Goal: Information Seeking & Learning: Learn about a topic

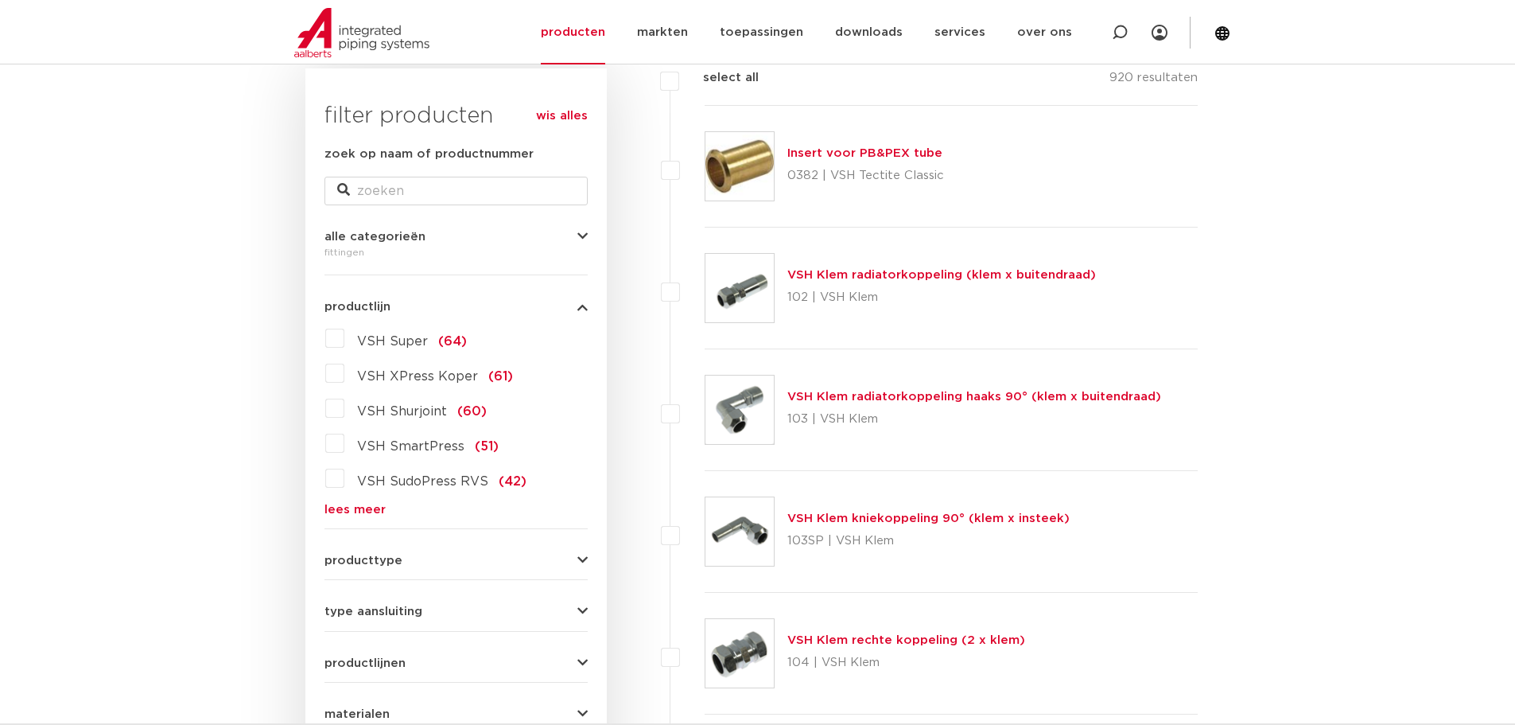
scroll to position [318, 0]
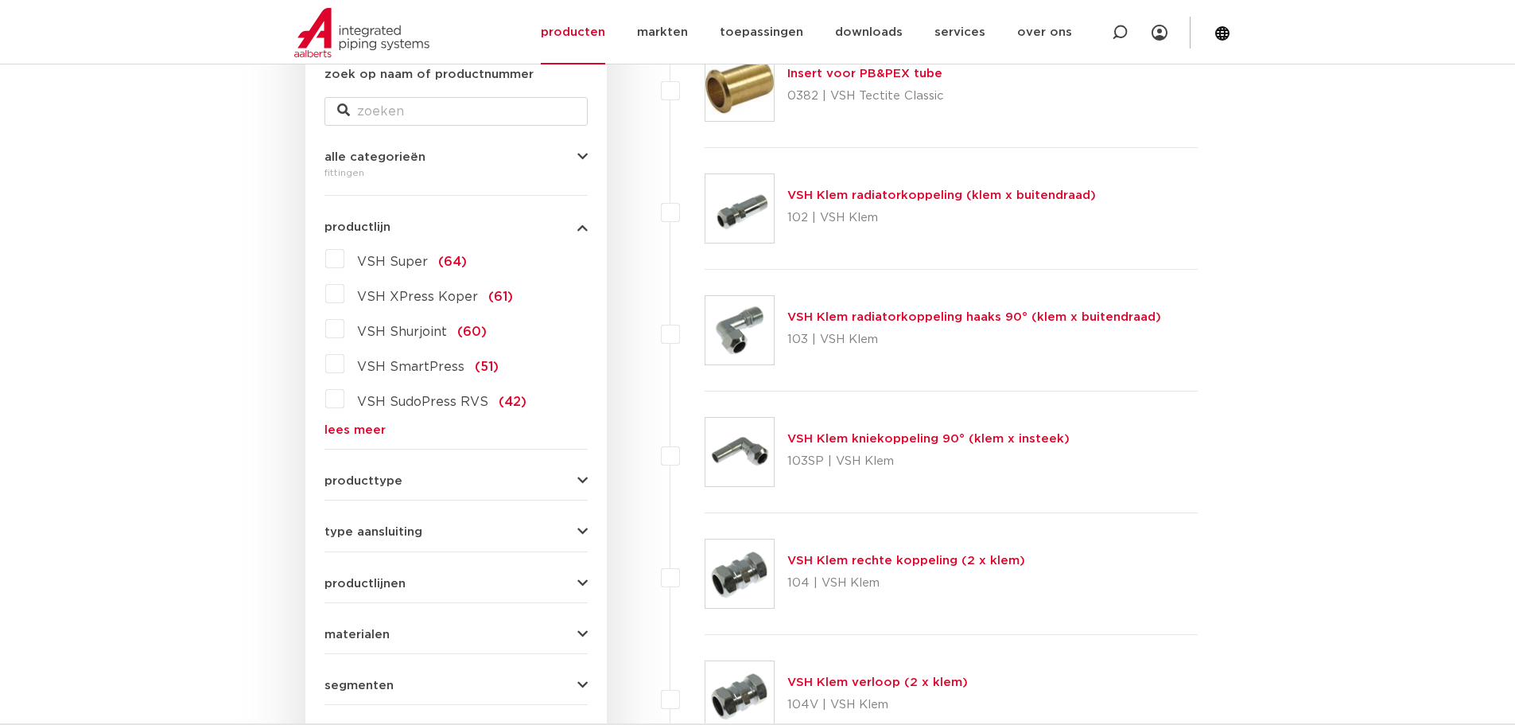
click at [550, 477] on button "producttype" at bounding box center [456, 481] width 263 height 12
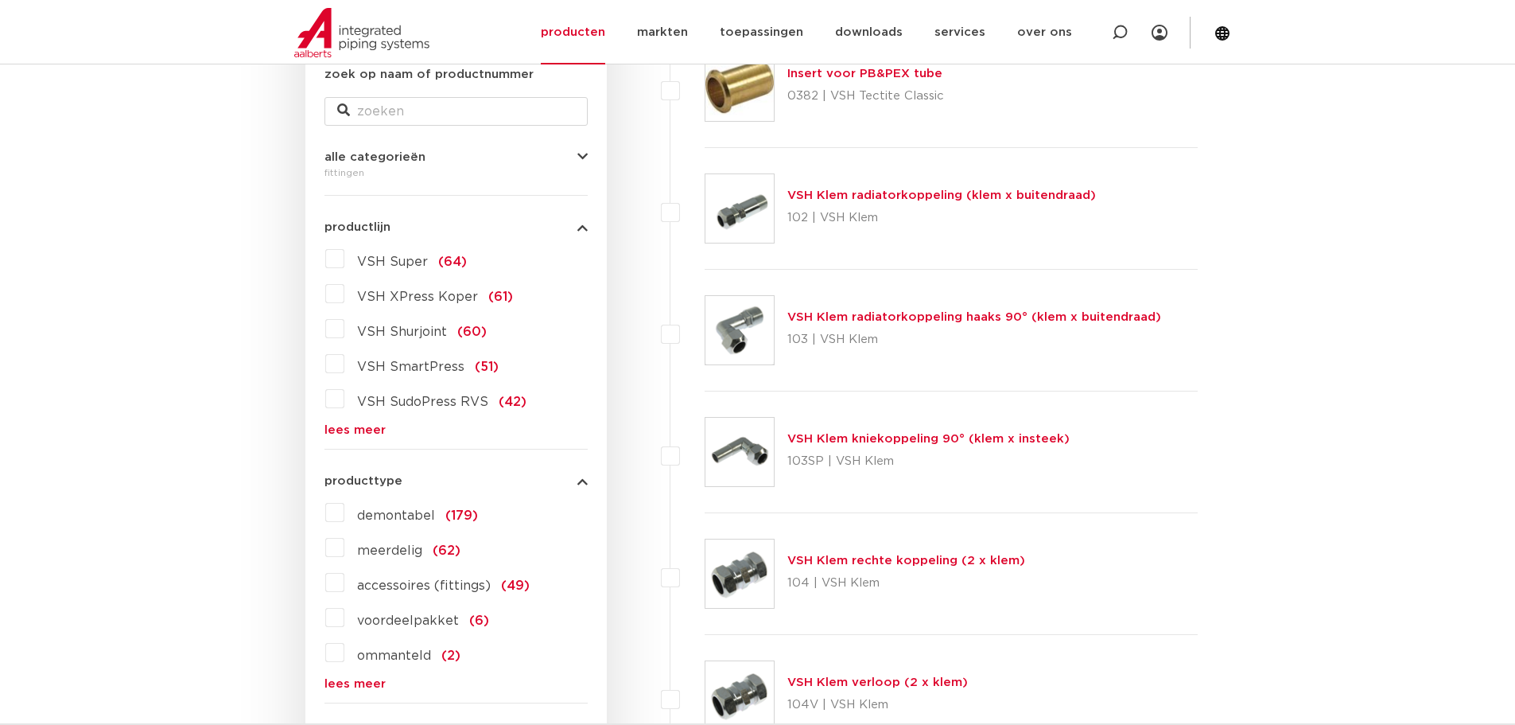
click at [550, 477] on button "producttype" at bounding box center [456, 481] width 263 height 12
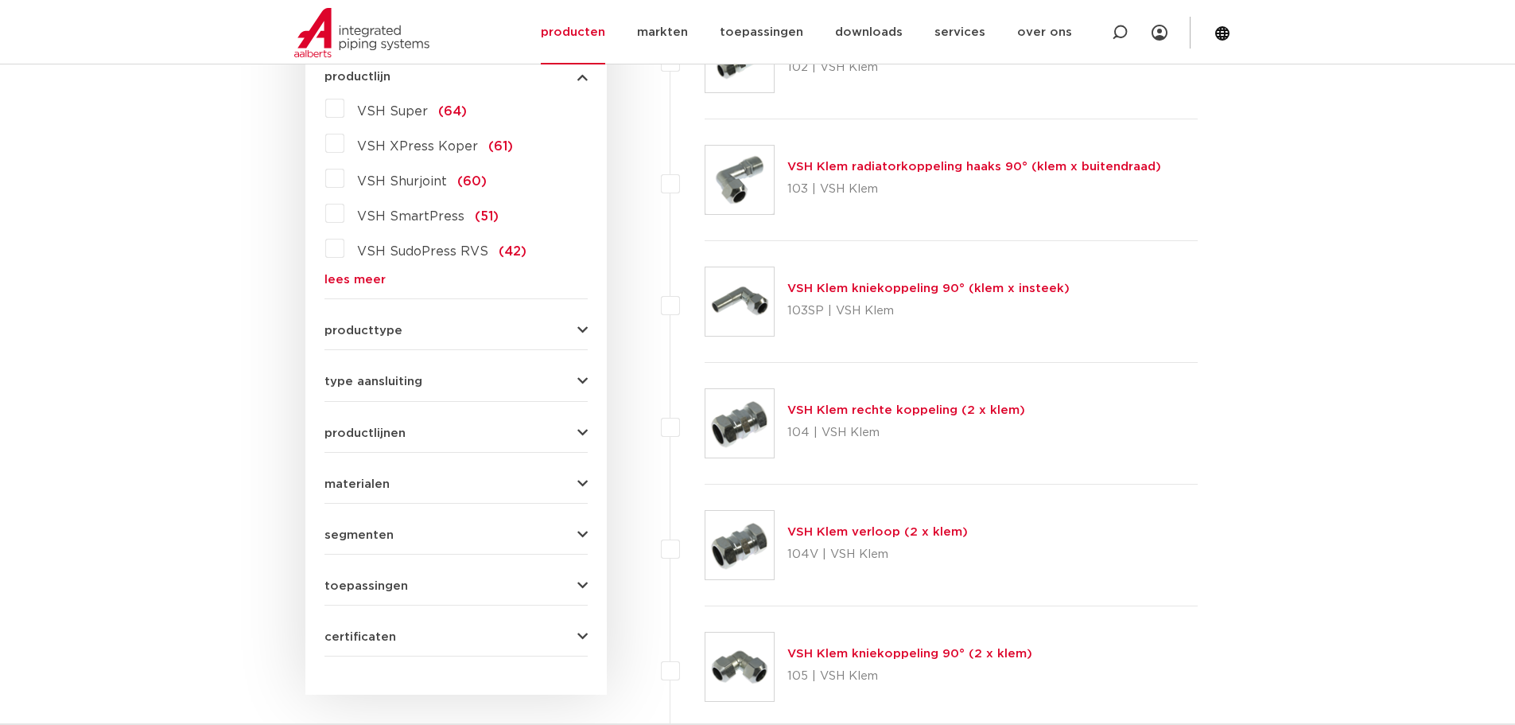
scroll to position [477, 0]
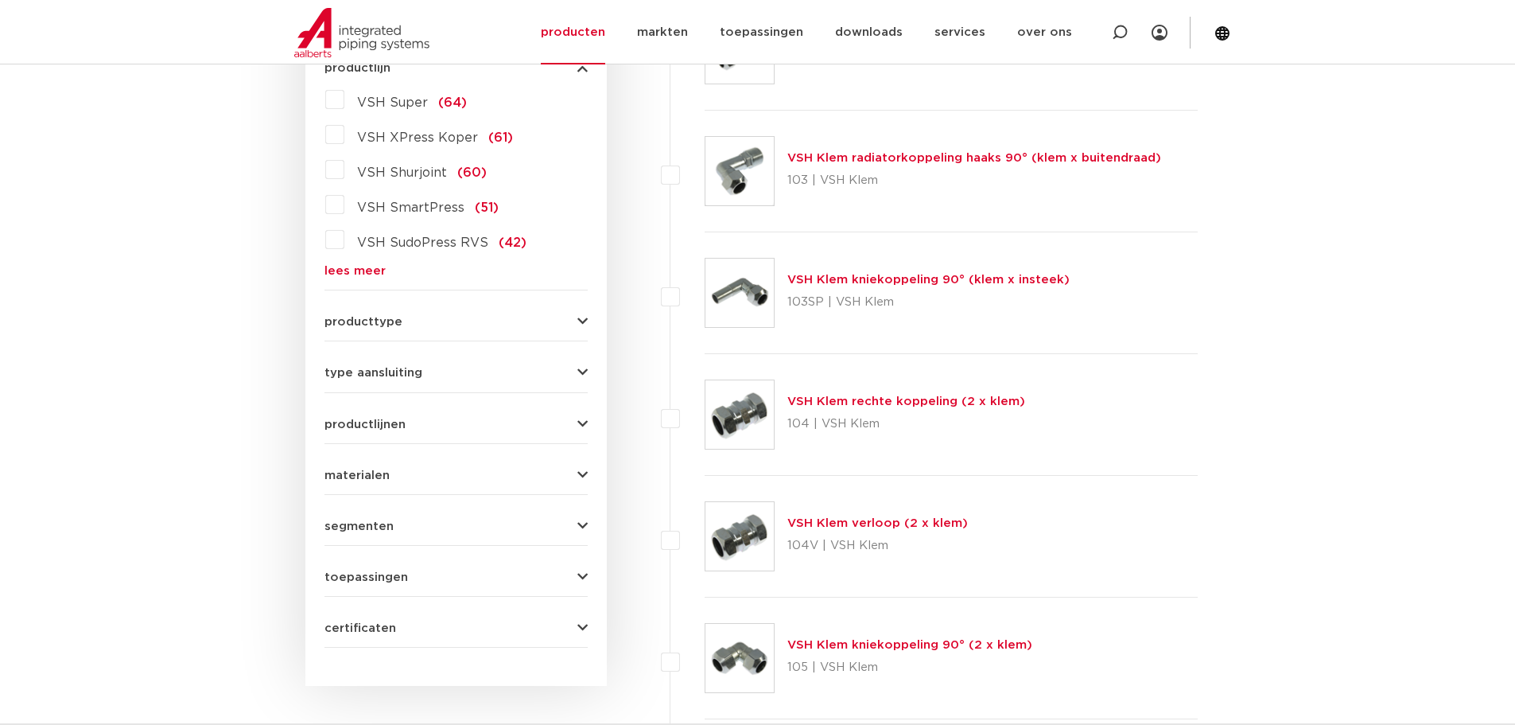
click at [467, 372] on button "type aansluiting" at bounding box center [456, 373] width 263 height 12
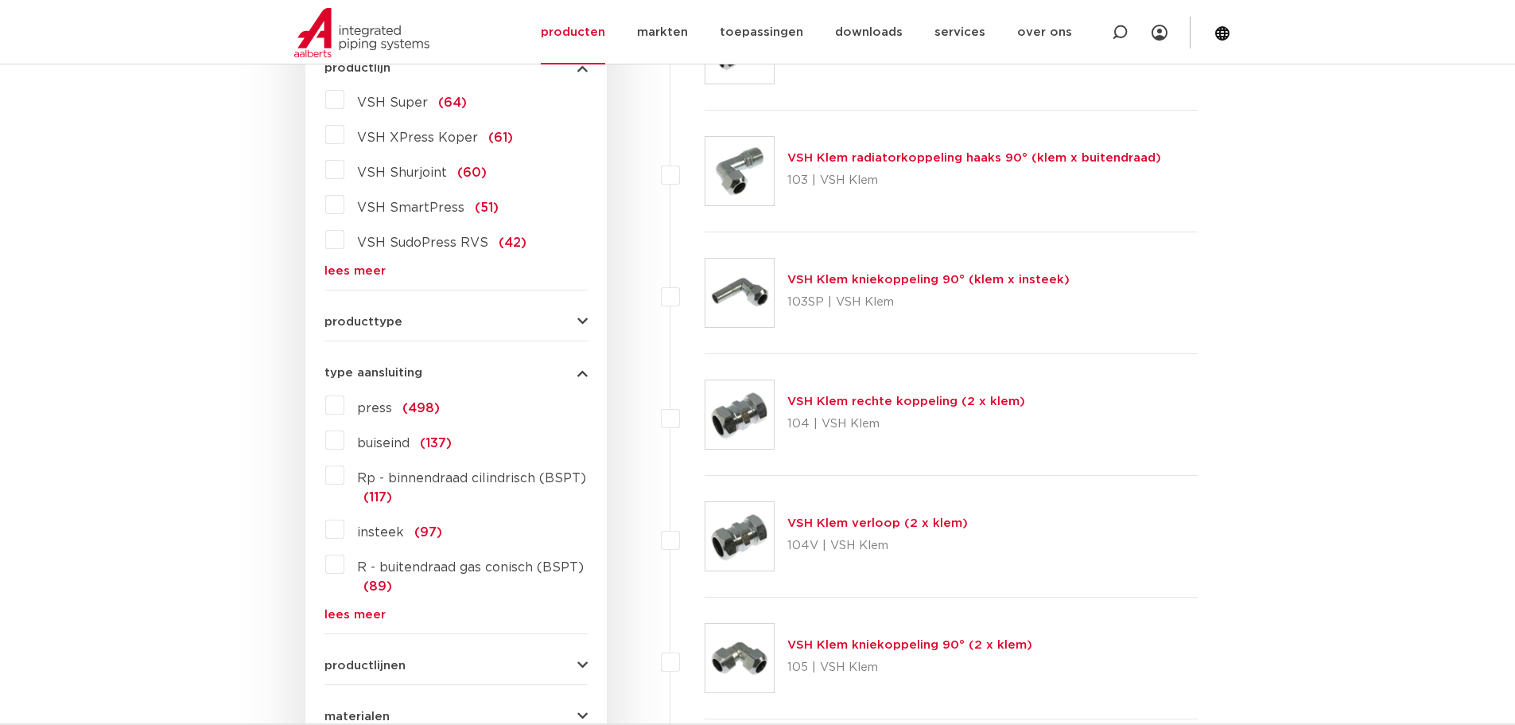
click at [361, 612] on link "lees meer" at bounding box center [456, 615] width 263 height 12
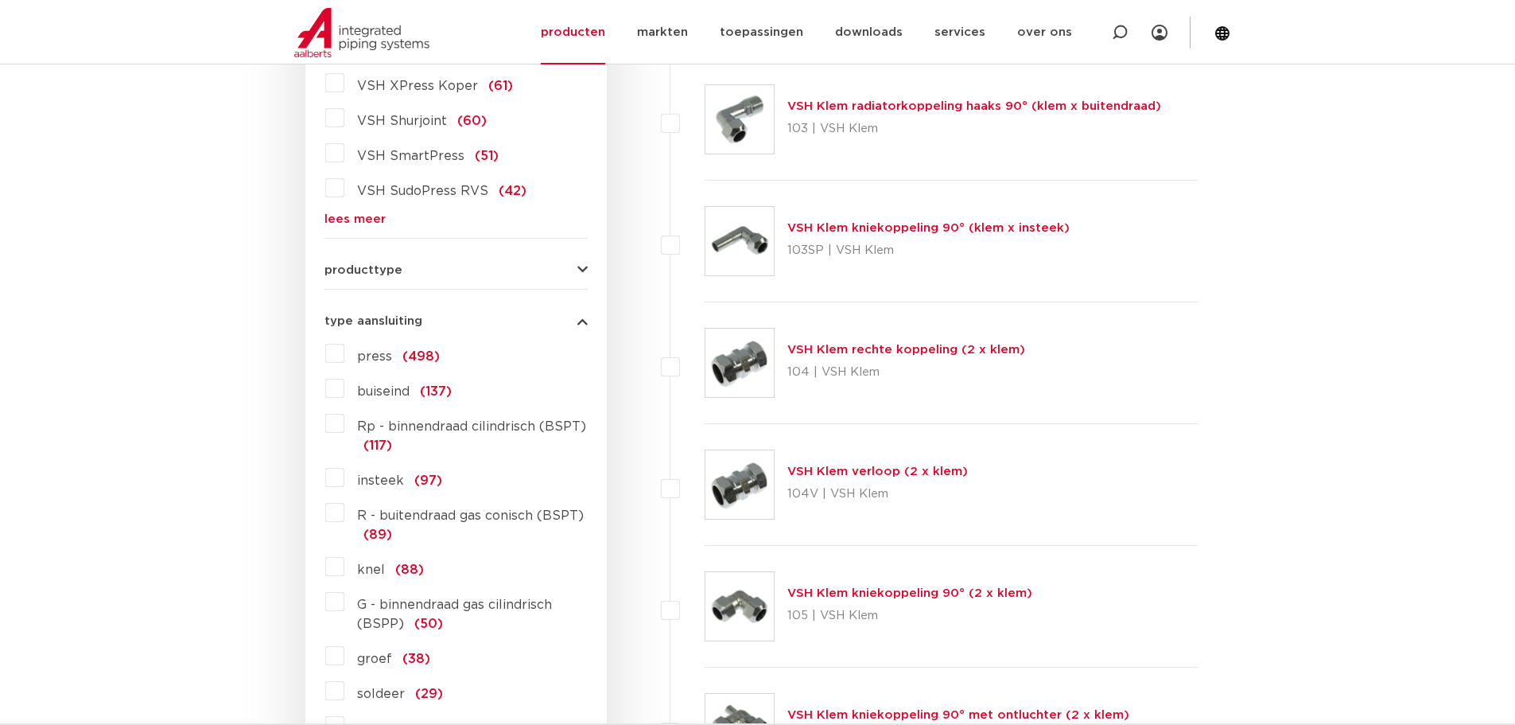
scroll to position [557, 0]
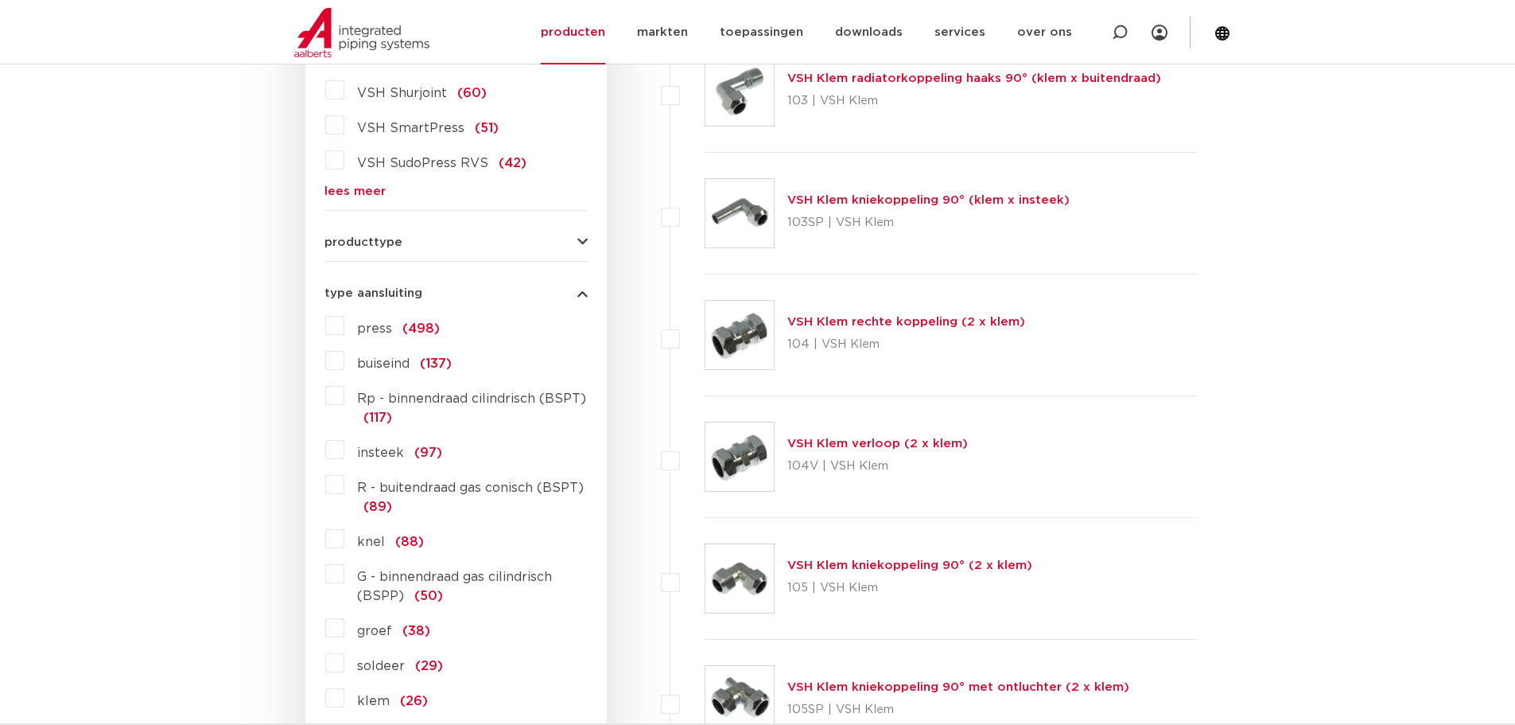
click at [344, 541] on label "knel (88)" at bounding box center [384, 538] width 80 height 25
click at [0, 0] on input "knel (88)" at bounding box center [0, 0] width 0 height 0
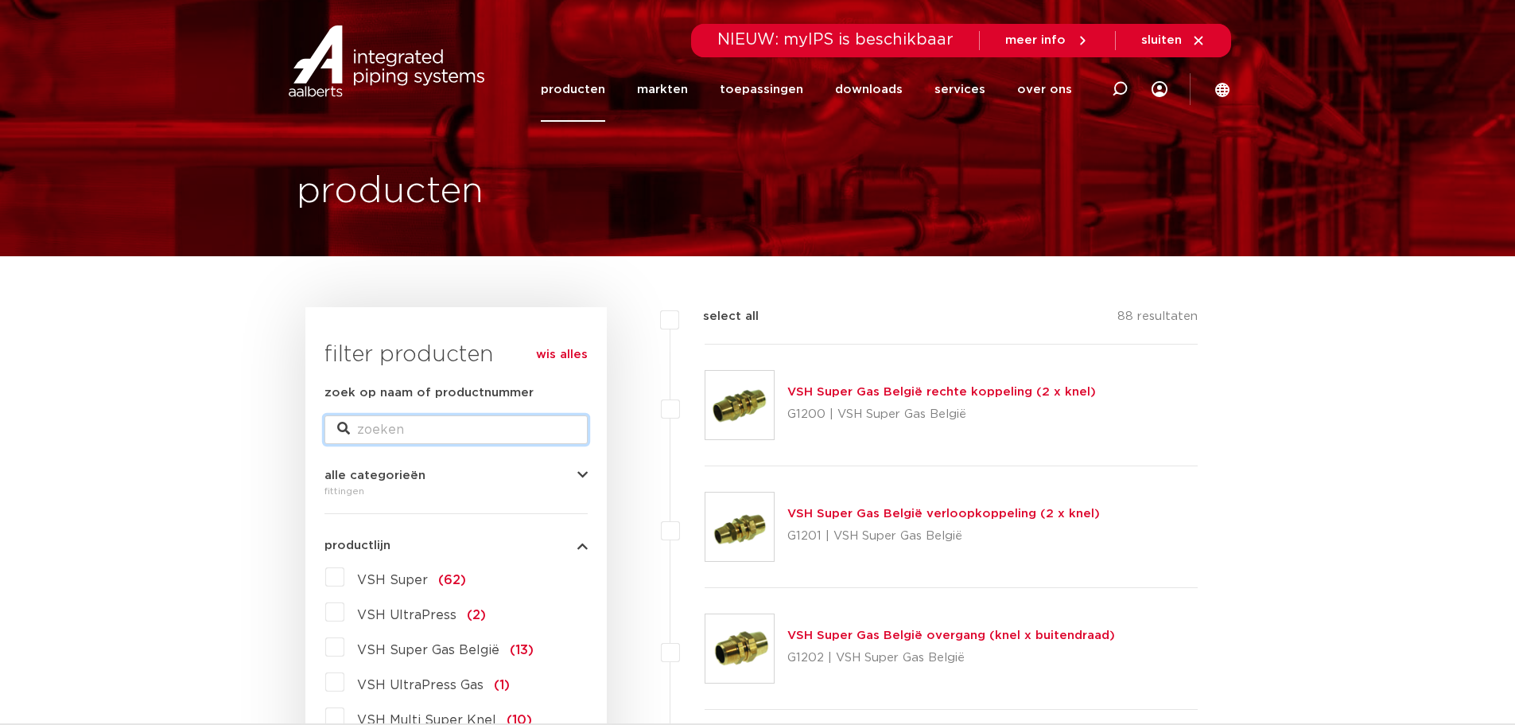
click at [396, 429] on input "zoek op naam of productnummer" at bounding box center [456, 429] width 263 height 29
type input "eind"
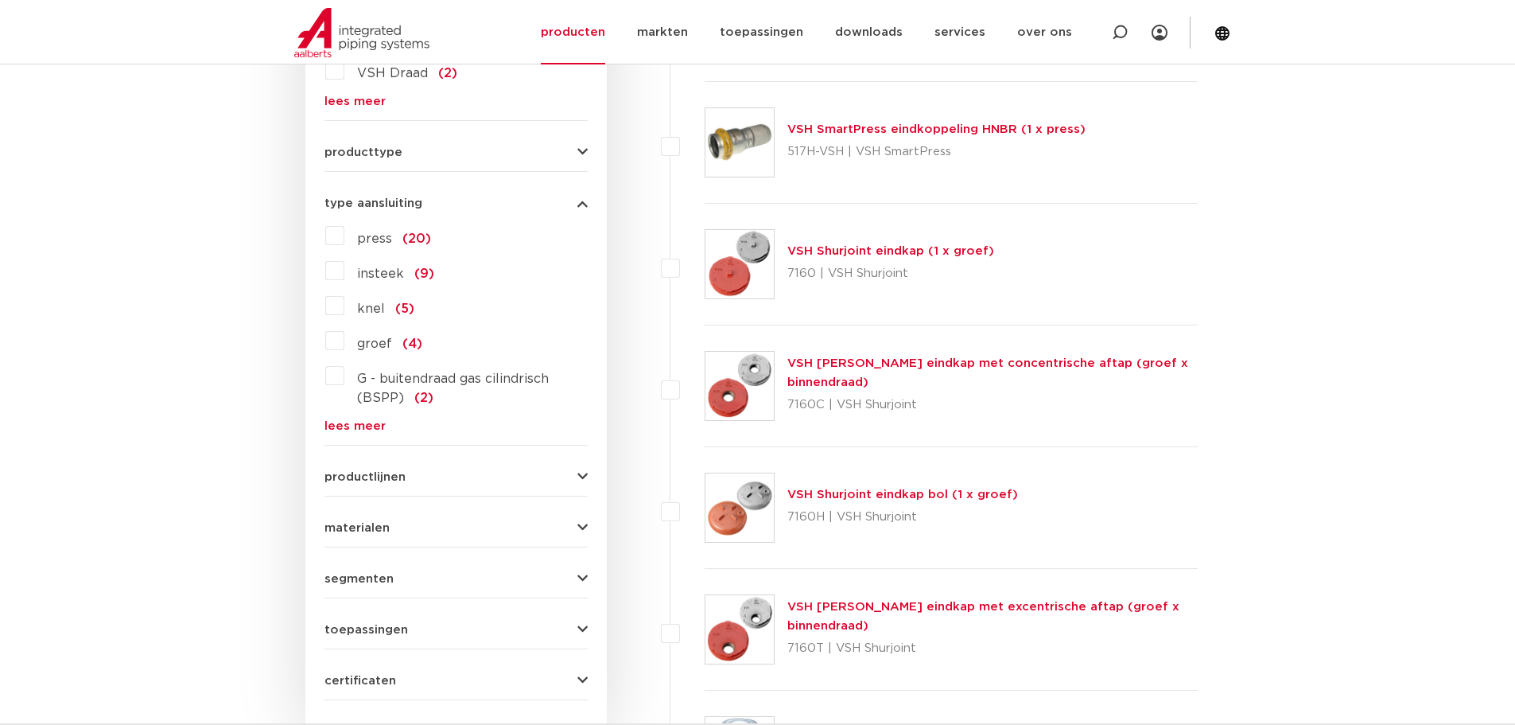
scroll to position [955, 0]
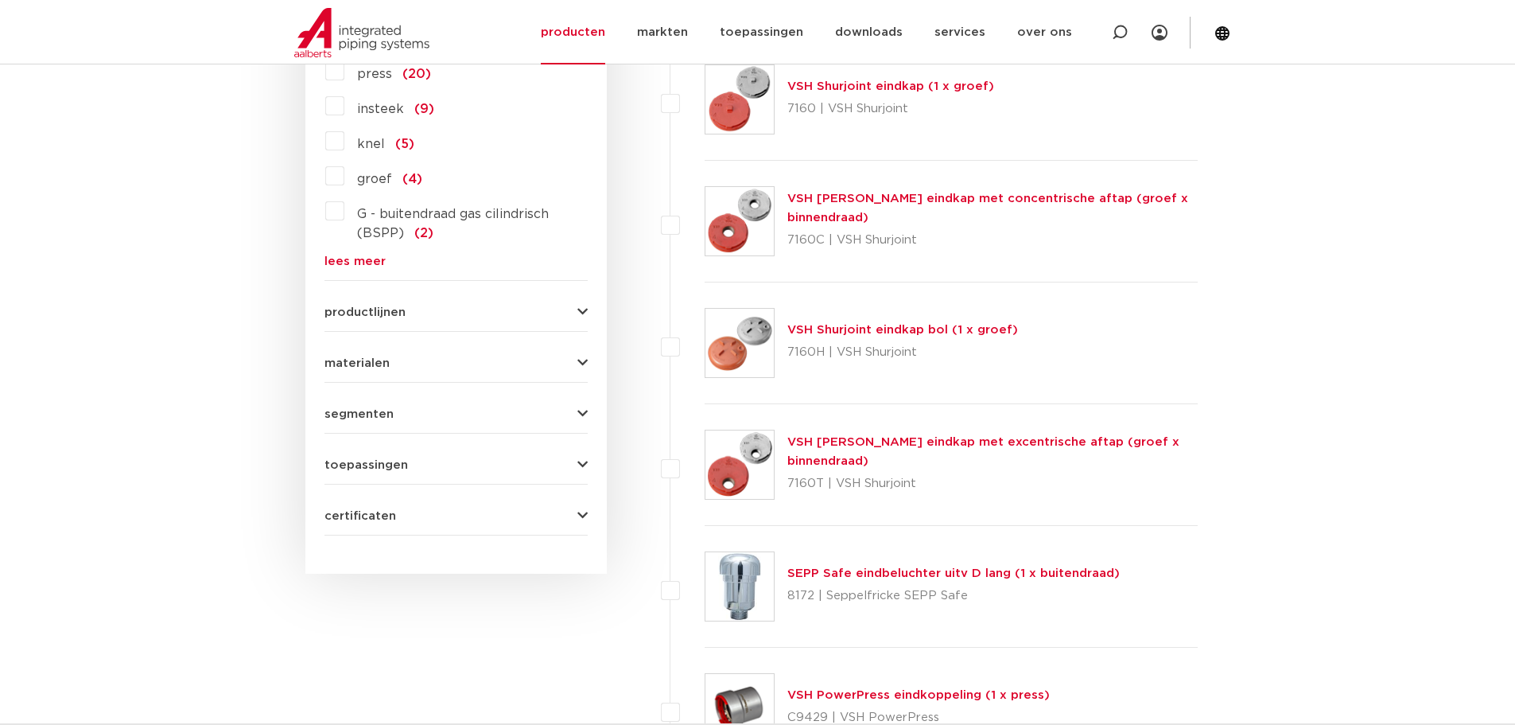
click at [437, 345] on div "materialen messing (19) roestvaststaal (9) koper (7) staal (5) gietijzer (4) br…" at bounding box center [456, 356] width 263 height 25
click at [514, 376] on form "zoek op naam of productnummer eind alle categorieën fittingen afsluiters buizen…" at bounding box center [456, 63] width 263 height 944
click at [577, 362] on icon "button" at bounding box center [582, 363] width 10 height 12
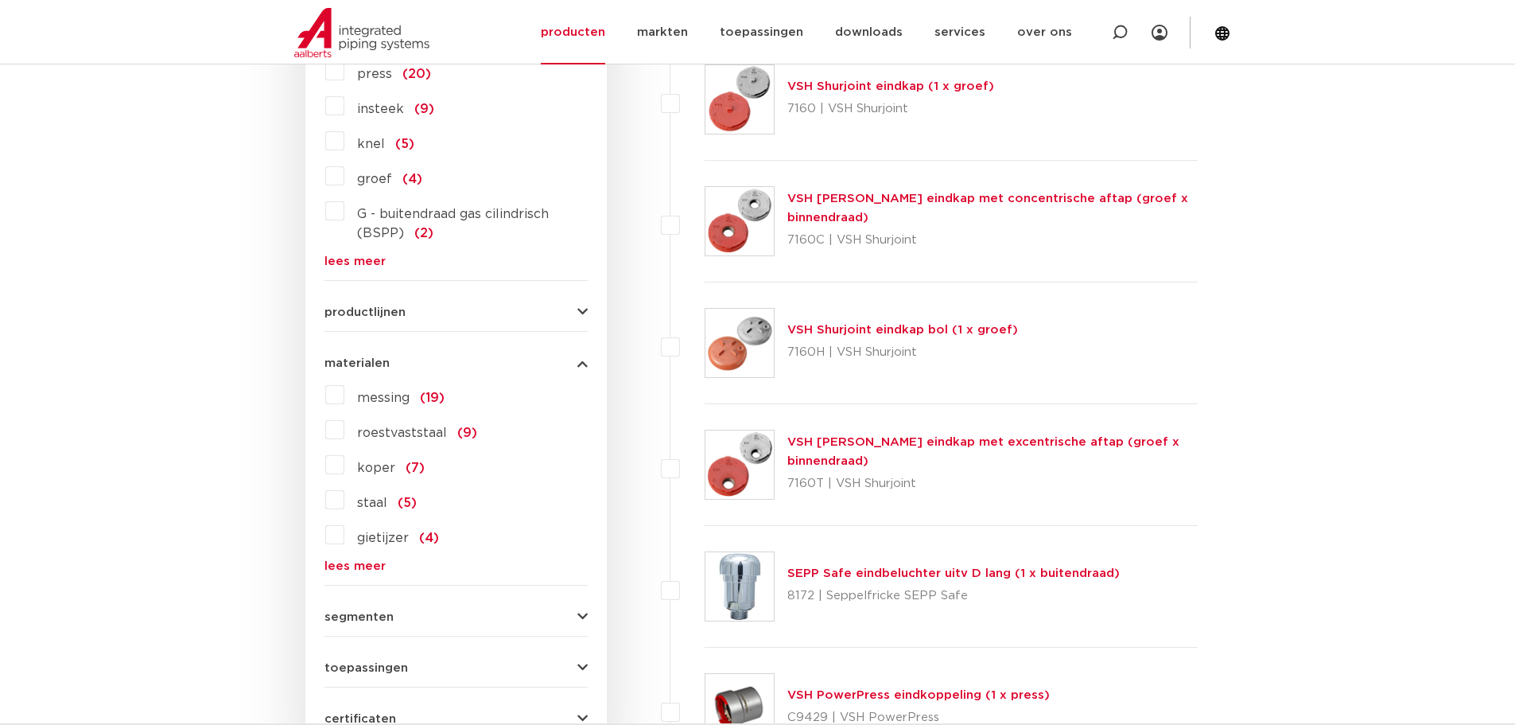
click at [344, 393] on label "messing (19)" at bounding box center [394, 394] width 100 height 25
click at [0, 0] on input "messing (19)" at bounding box center [0, 0] width 0 height 0
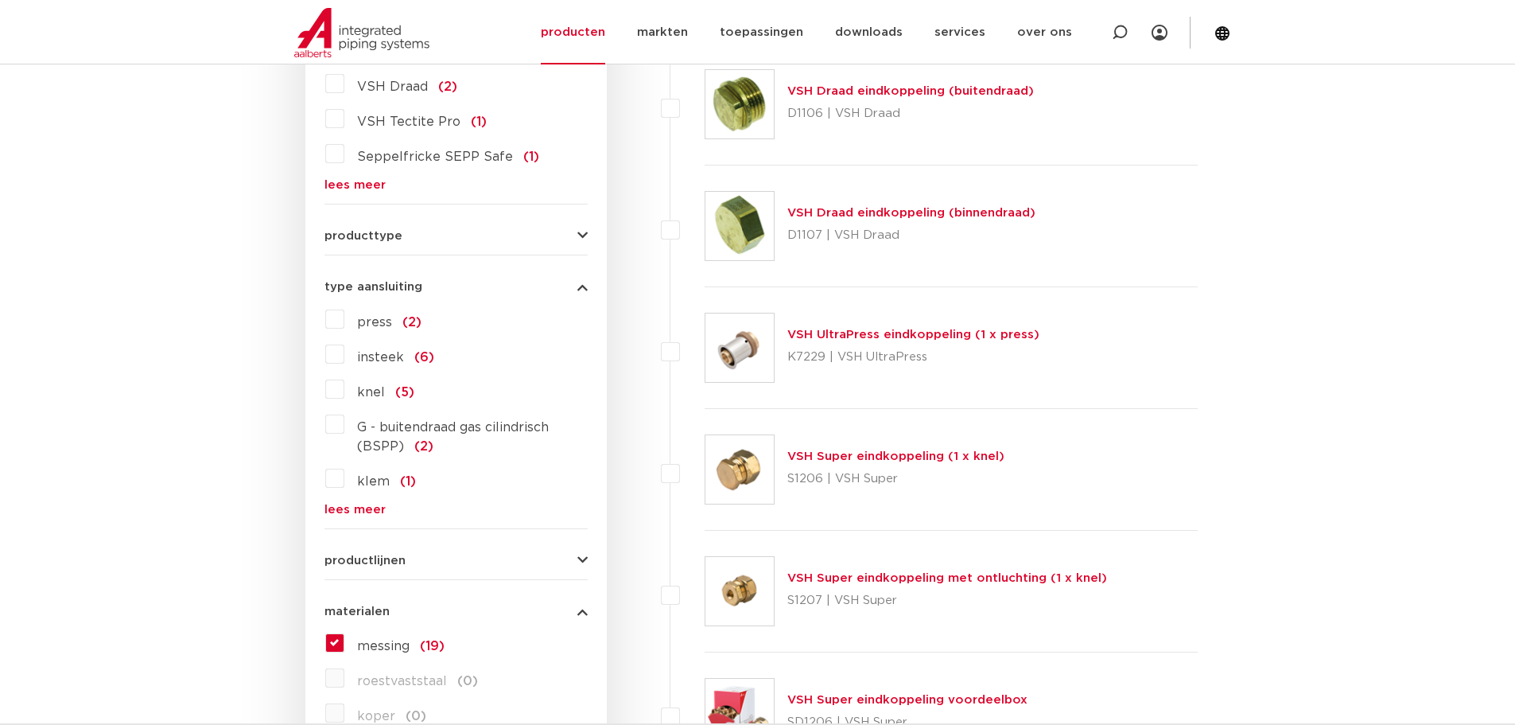
scroll to position [795, 0]
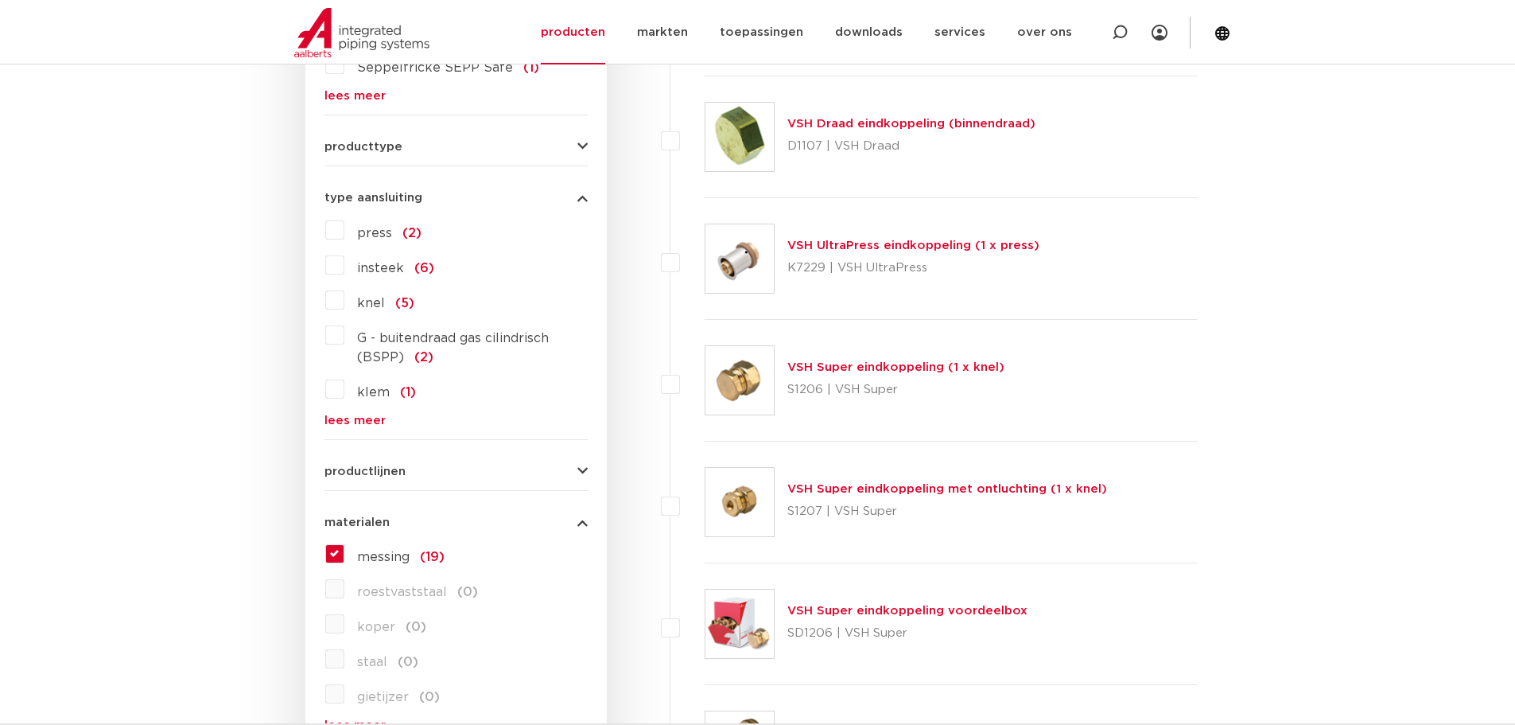
click at [377, 303] on span "knel" at bounding box center [371, 303] width 28 height 13
click at [0, 0] on input "knel (5)" at bounding box center [0, 0] width 0 height 0
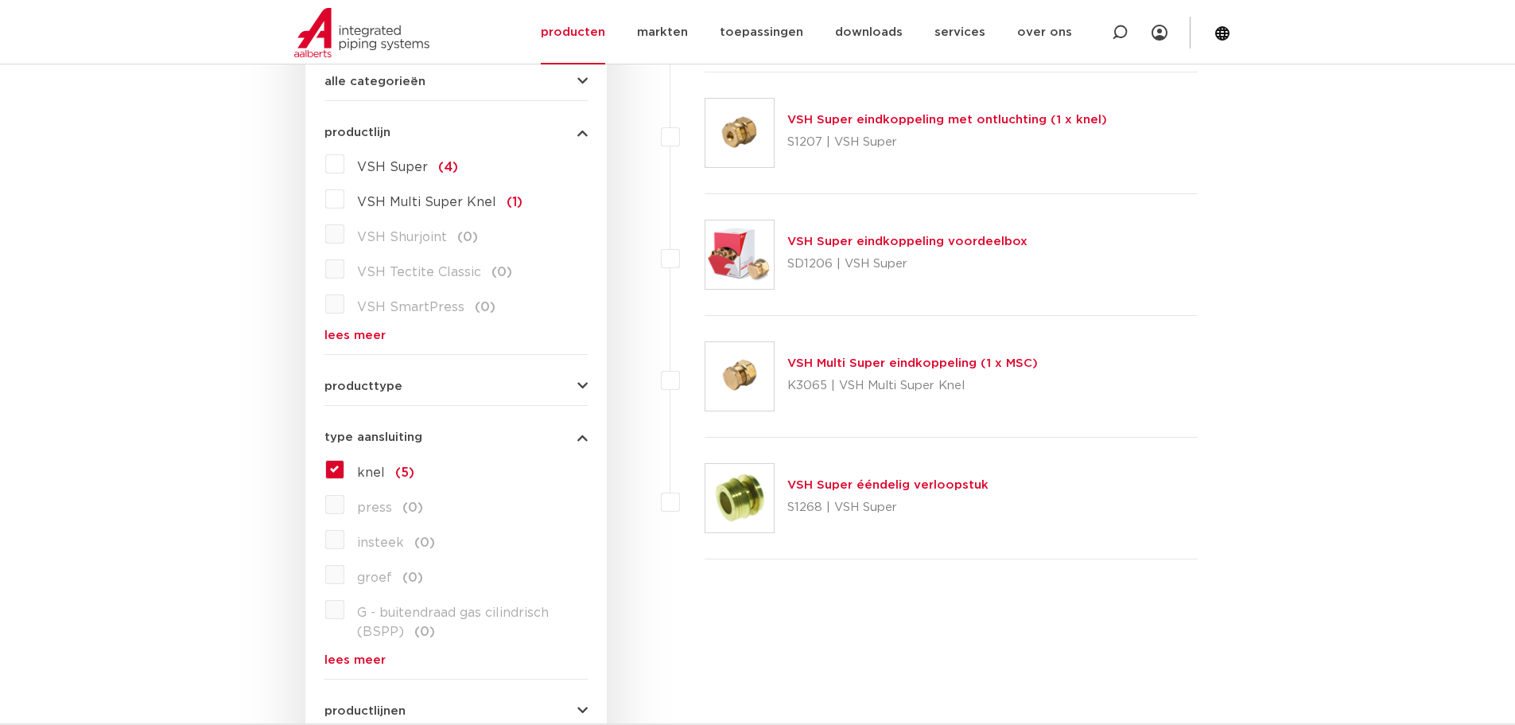
scroll to position [557, 0]
click at [951, 360] on link "VSH Multi Super eindkoppeling (1 x MSC)" at bounding box center [912, 362] width 251 height 12
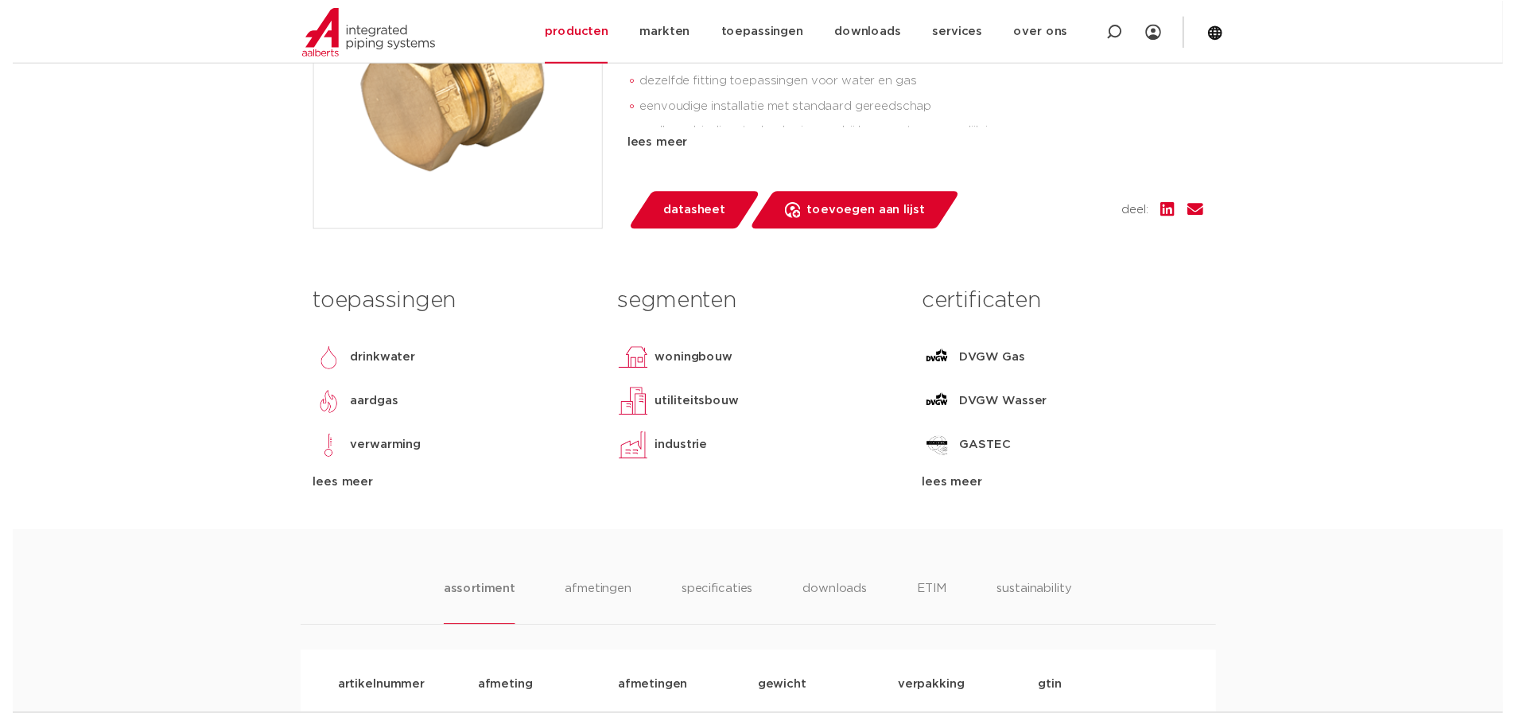
scroll to position [398, 0]
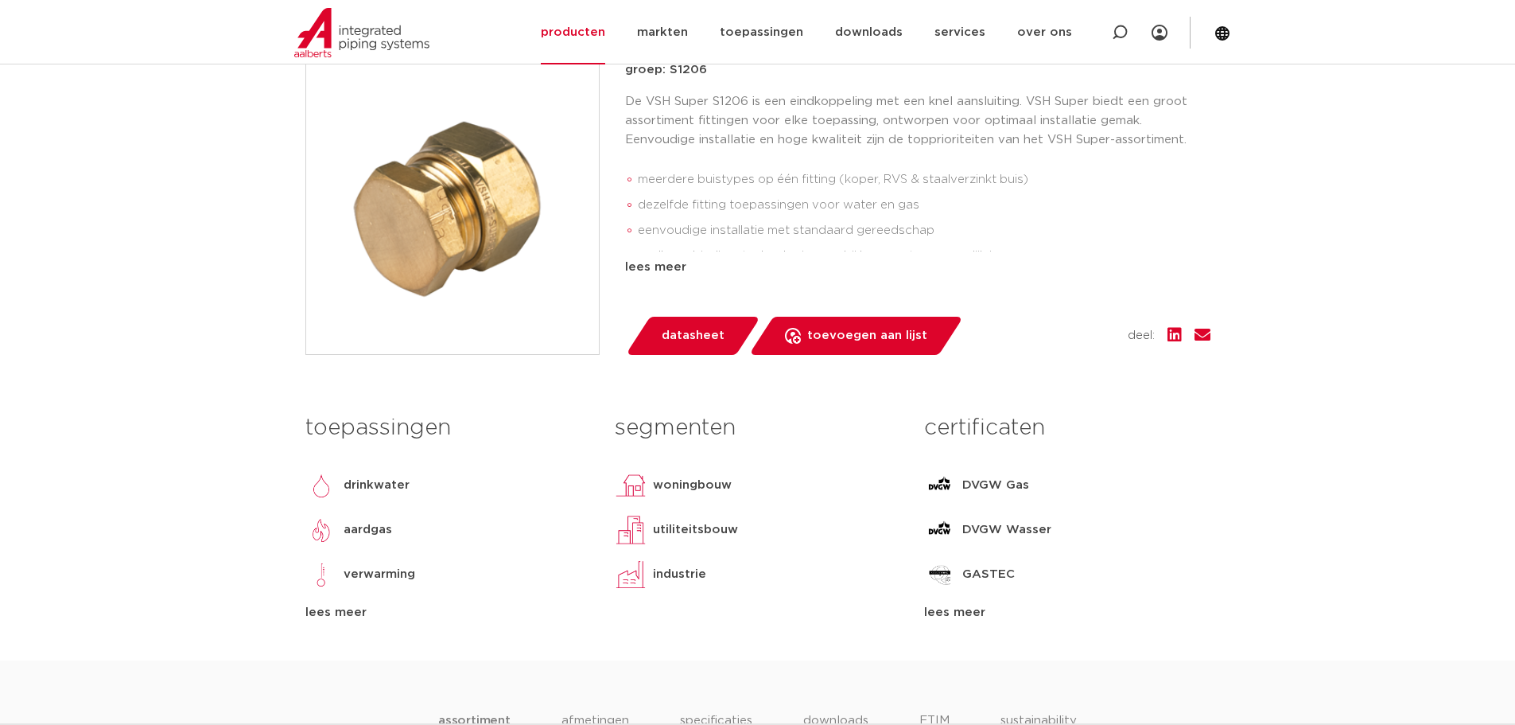
click at [695, 337] on span "datasheet" at bounding box center [693, 335] width 63 height 25
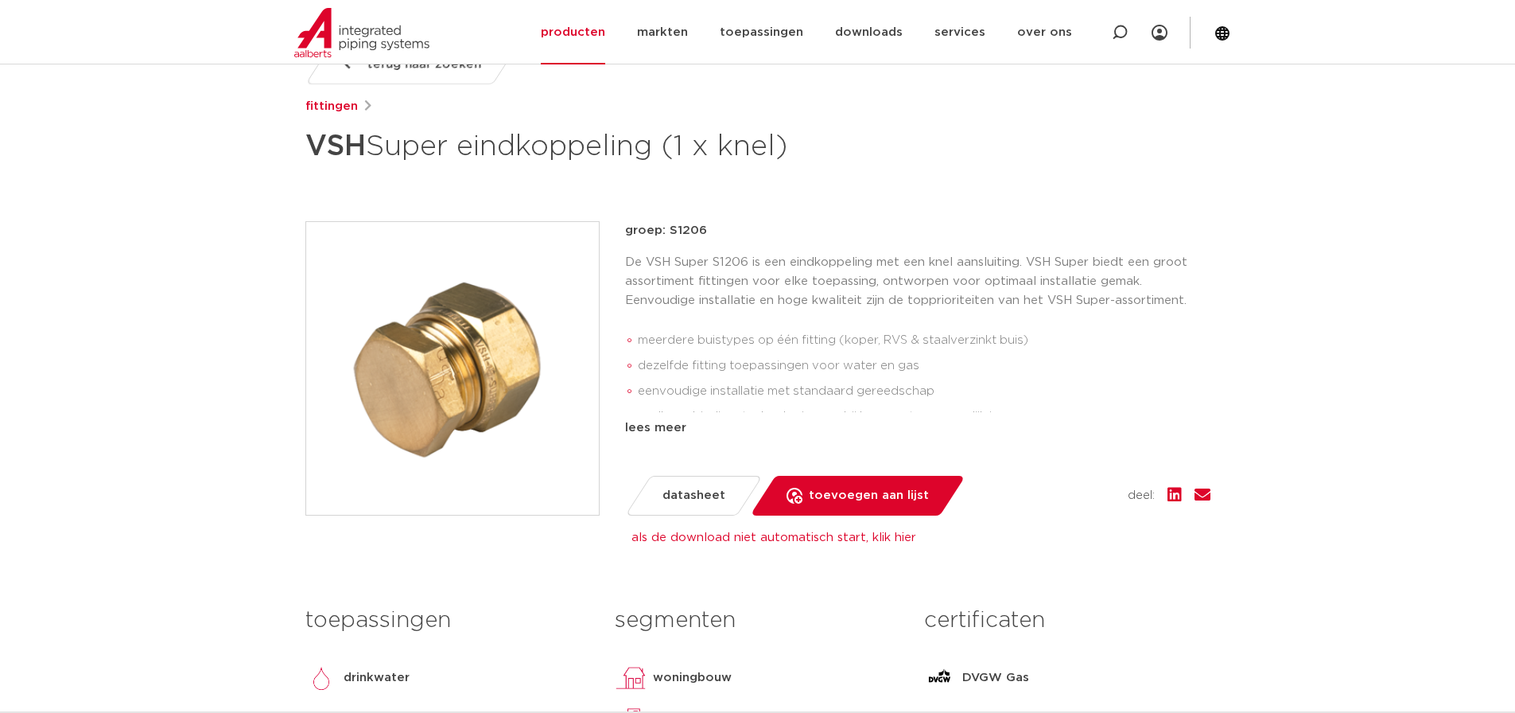
scroll to position [239, 0]
click at [597, 35] on link "producten" at bounding box center [573, 32] width 64 height 64
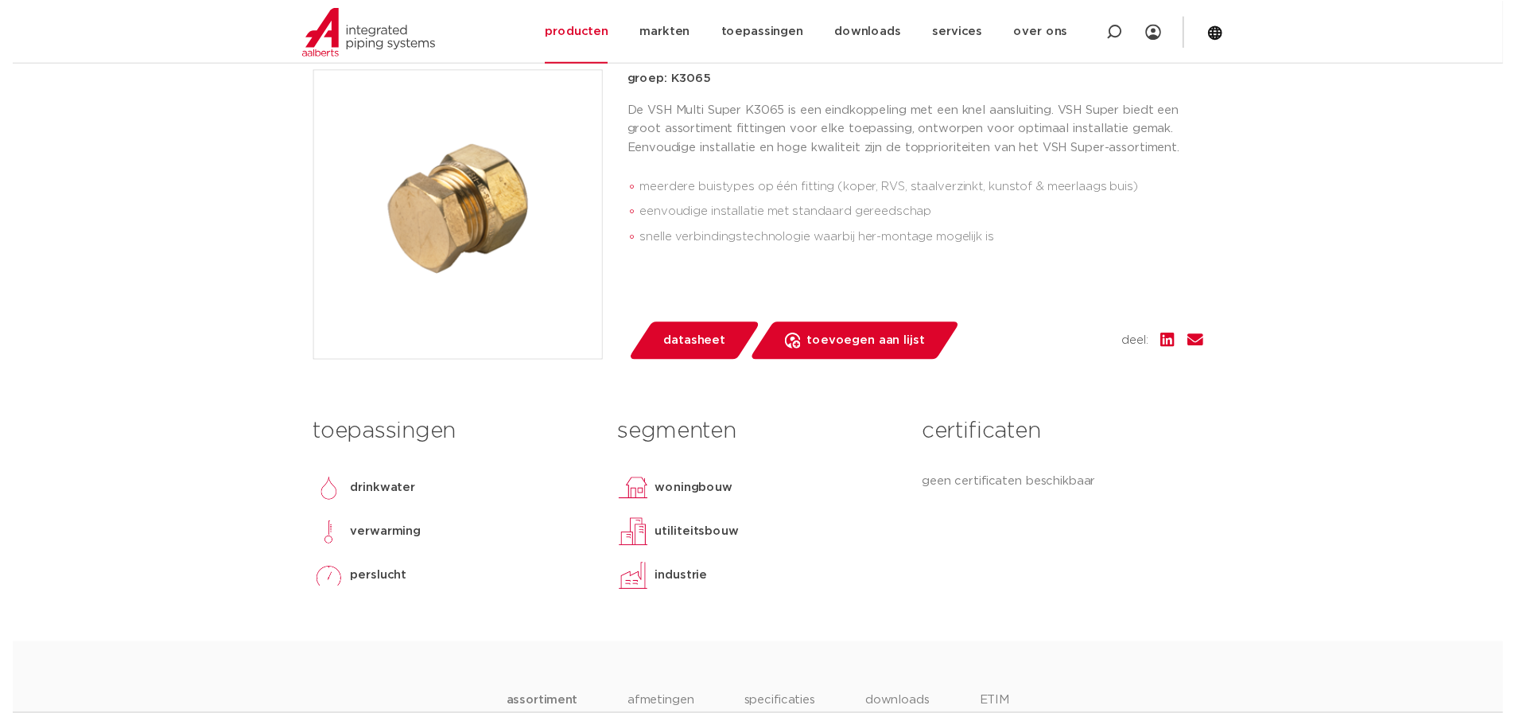
scroll to position [477, 0]
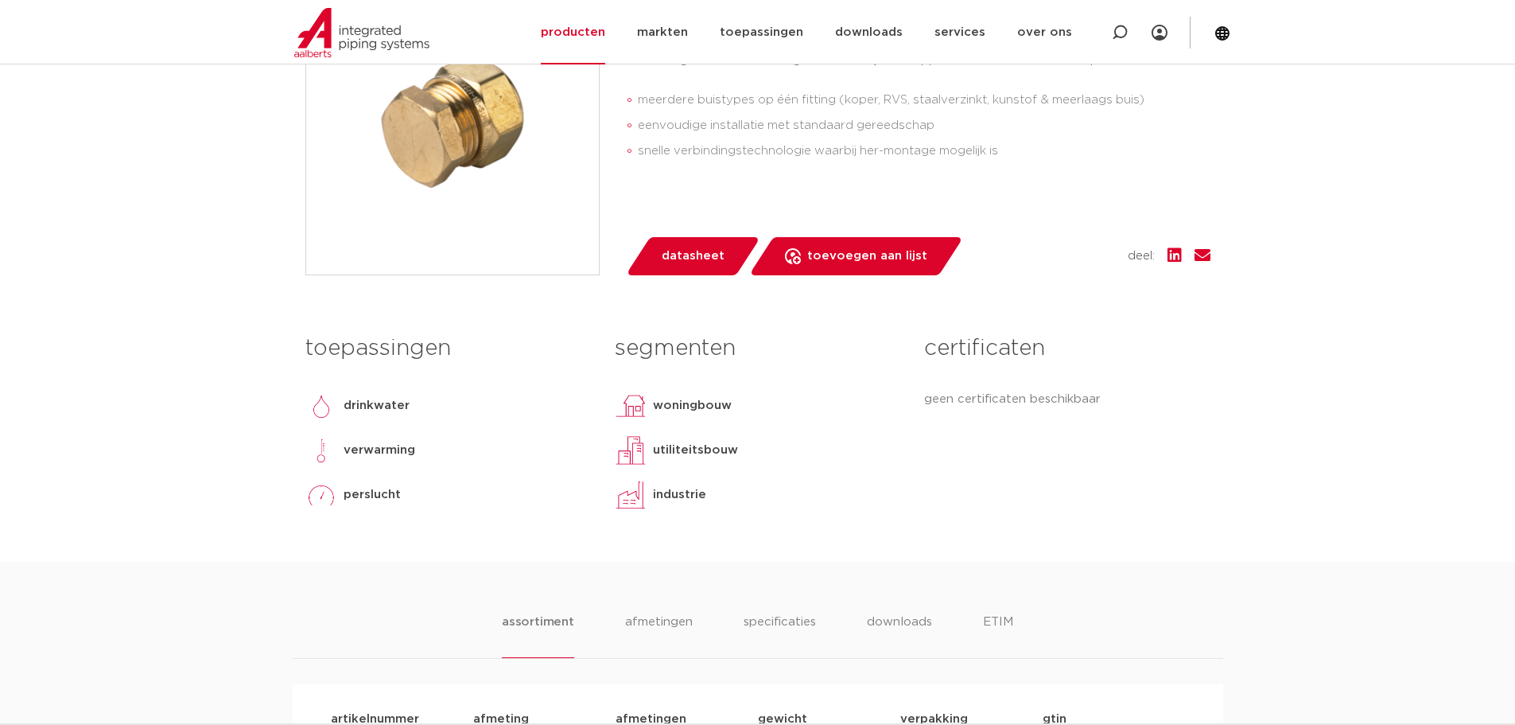
click at [669, 266] on span "datasheet" at bounding box center [693, 255] width 63 height 25
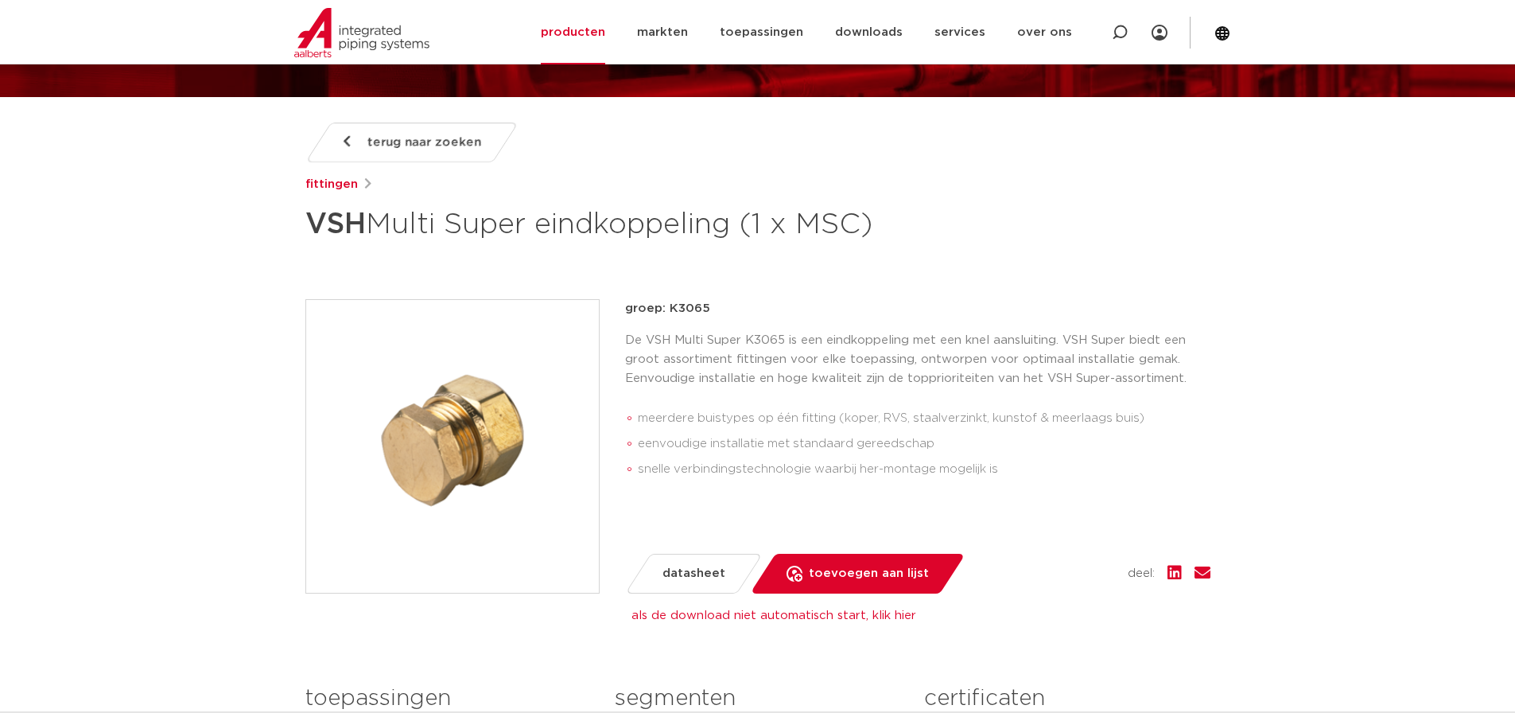
scroll to position [0, 0]
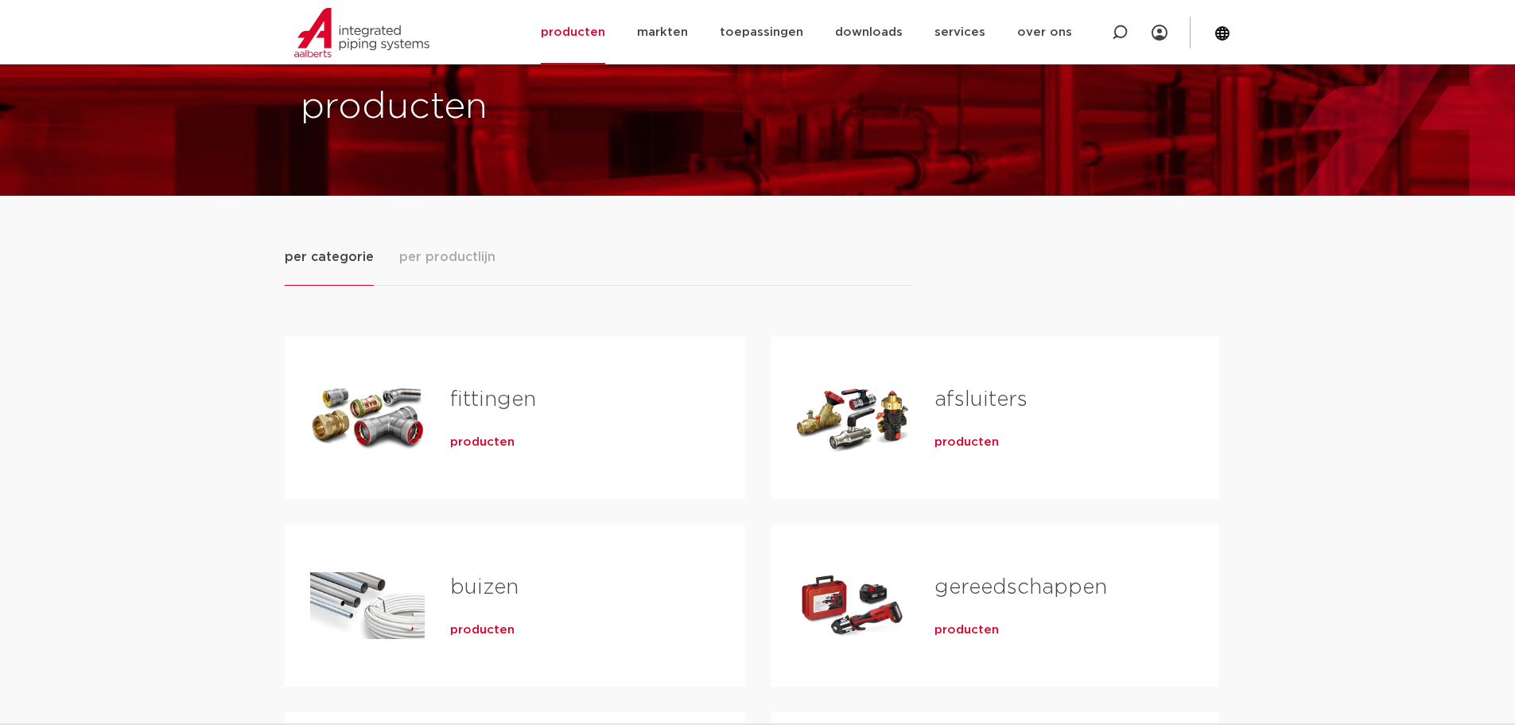
scroll to position [159, 0]
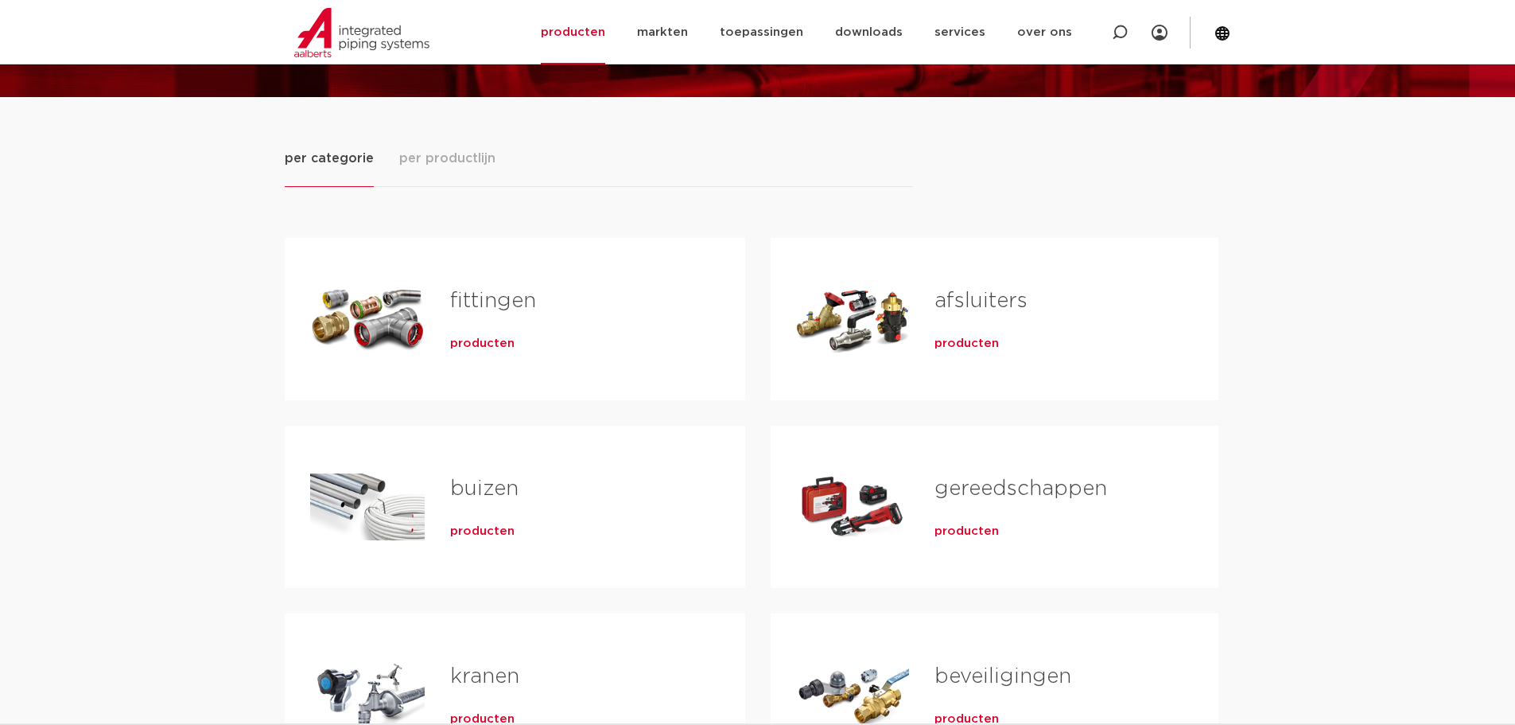
click at [496, 307] on link "fittingen" at bounding box center [493, 300] width 86 height 21
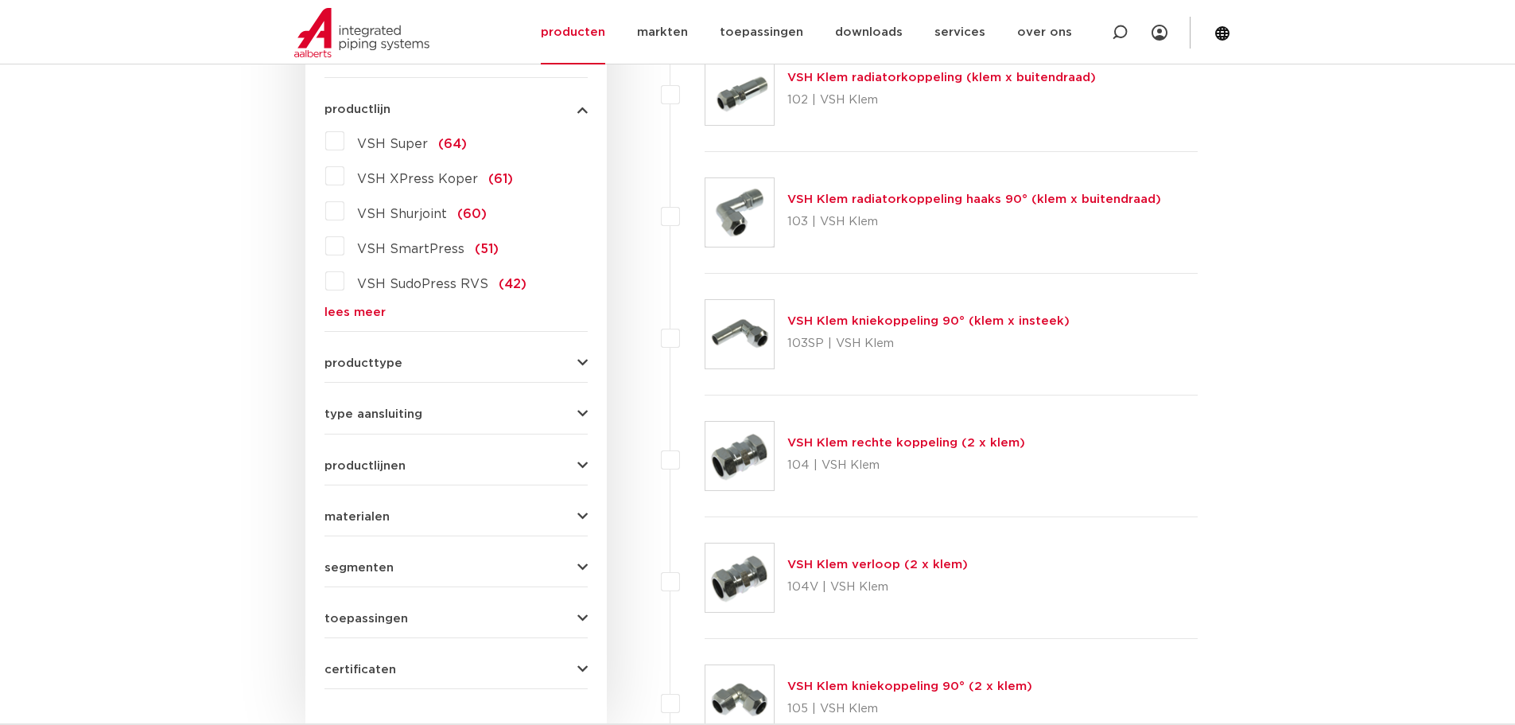
scroll to position [159, 0]
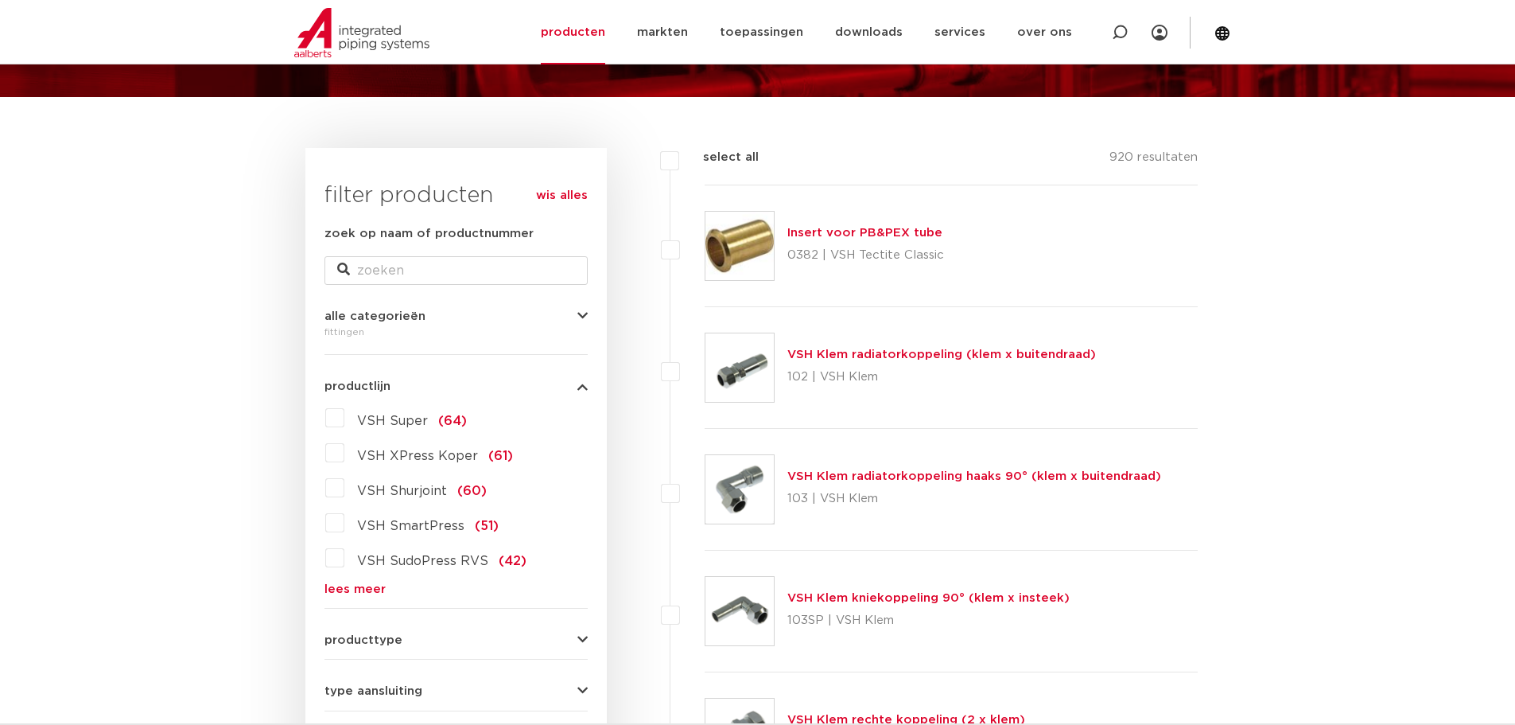
click at [406, 420] on span "VSH Super" at bounding box center [392, 420] width 71 height 13
click at [0, 0] on input "VSH Super (64)" at bounding box center [0, 0] width 0 height 0
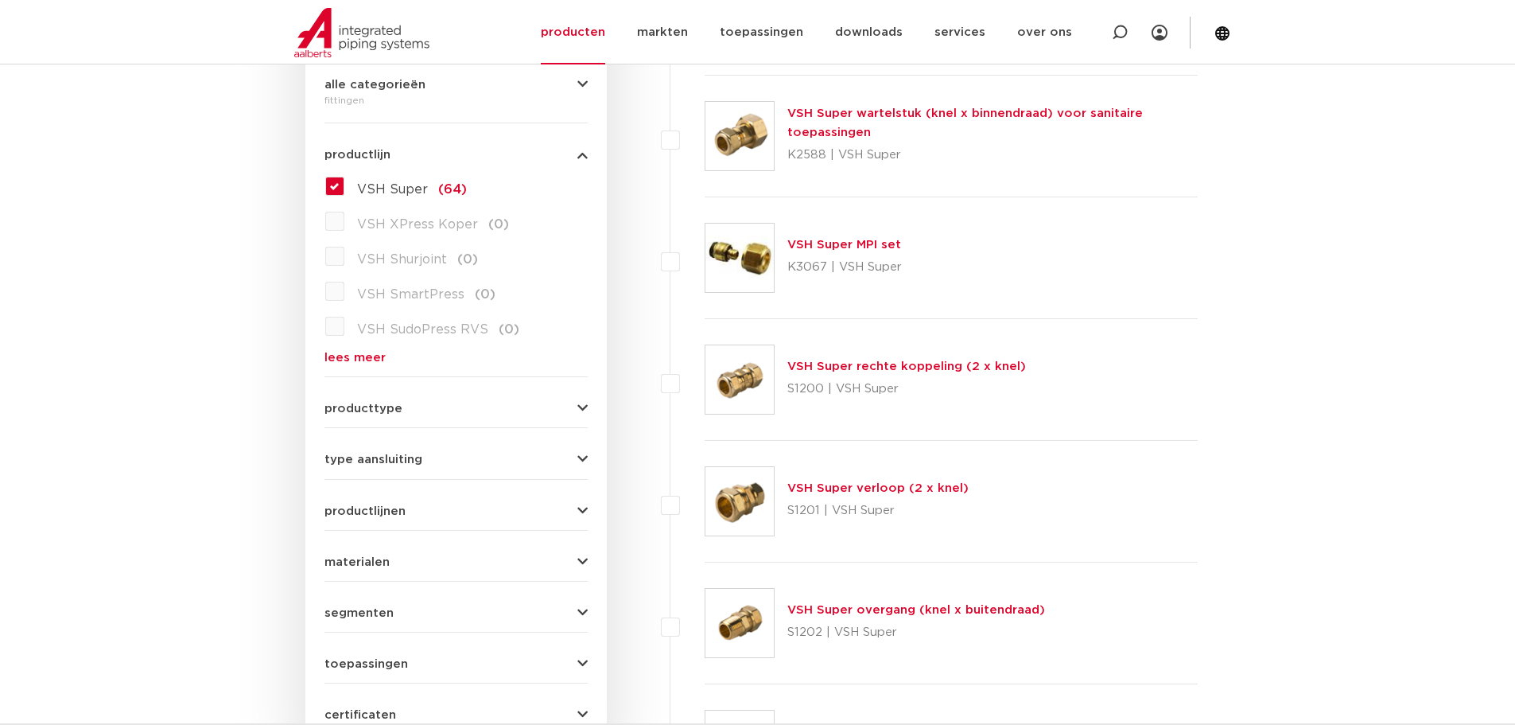
scroll to position [477, 0]
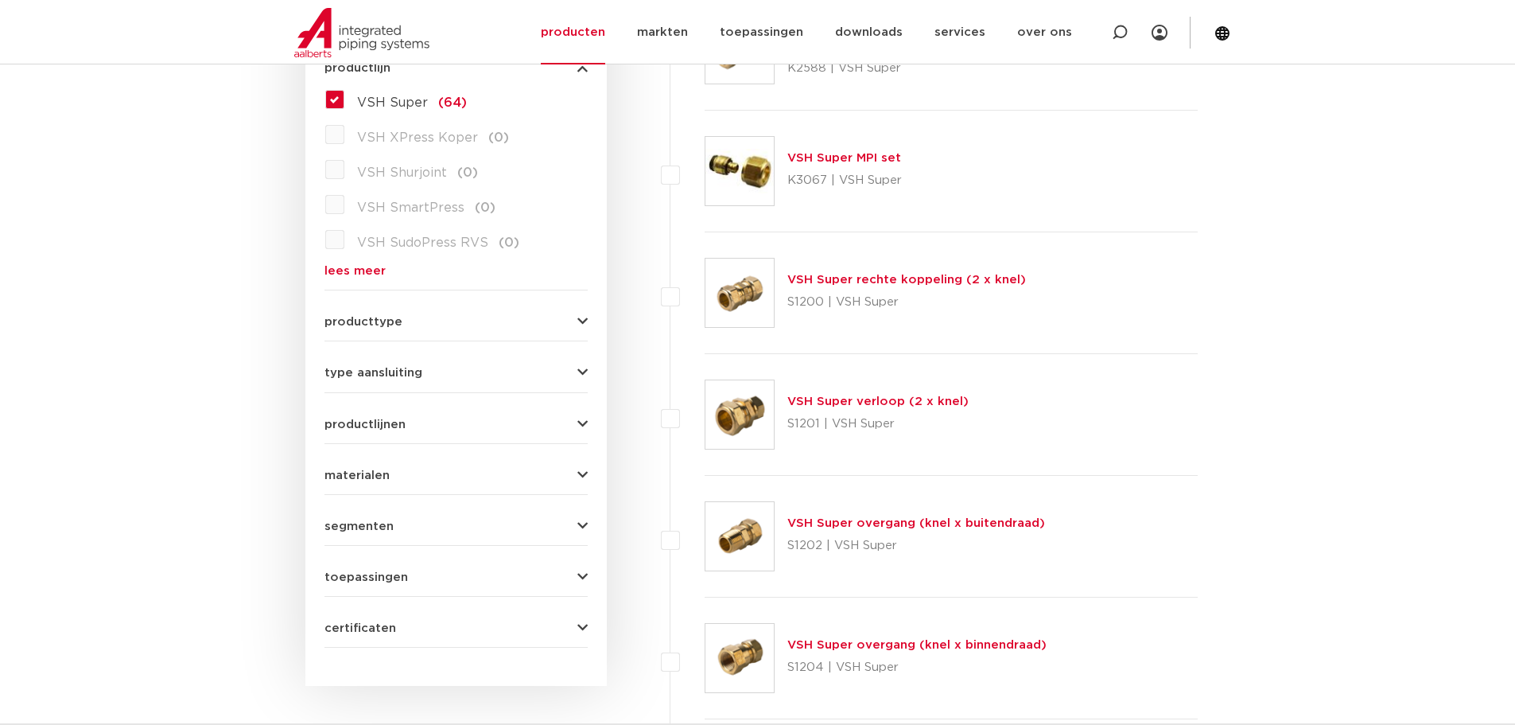
click at [351, 326] on span "producttype" at bounding box center [364, 322] width 78 height 12
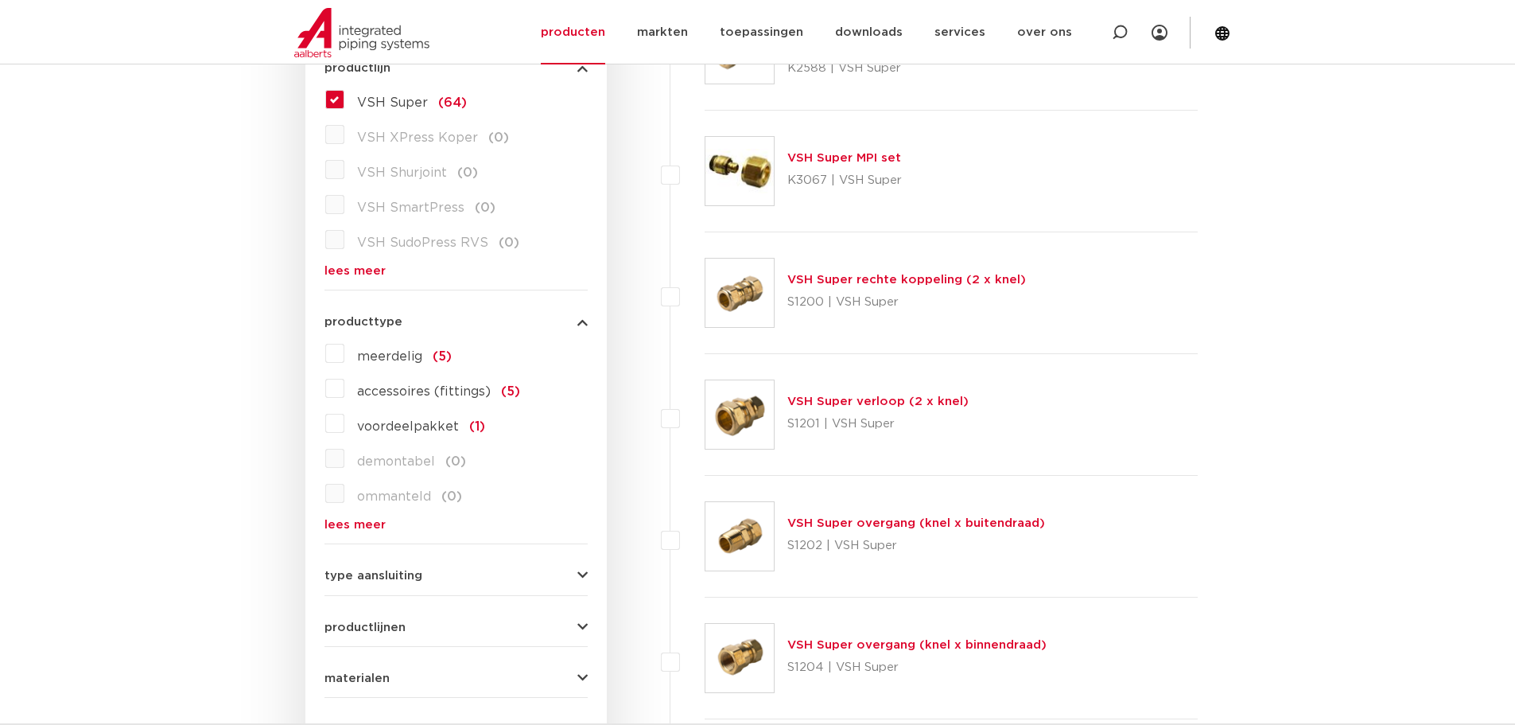
click at [351, 326] on span "producttype" at bounding box center [364, 322] width 78 height 12
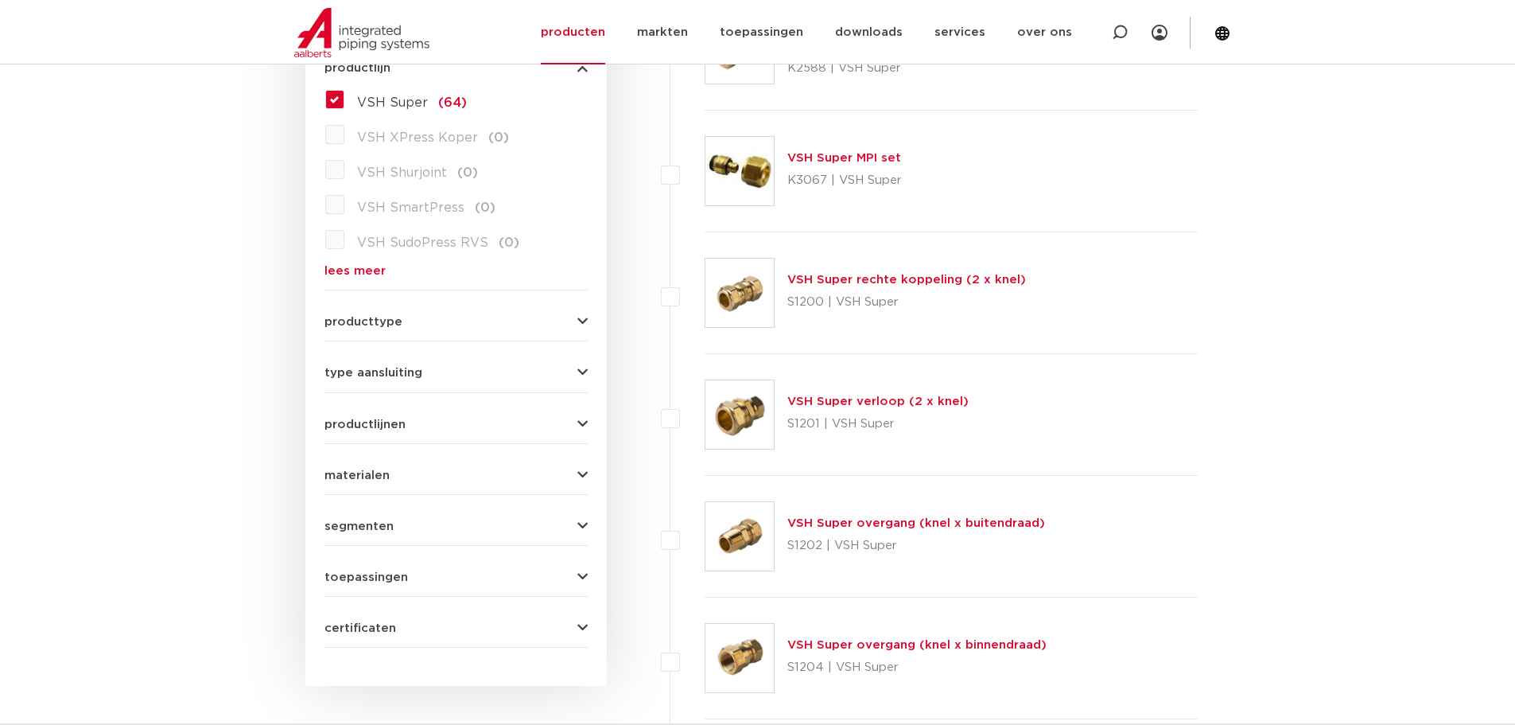
click at [585, 374] on icon "button" at bounding box center [582, 373] width 10 height 12
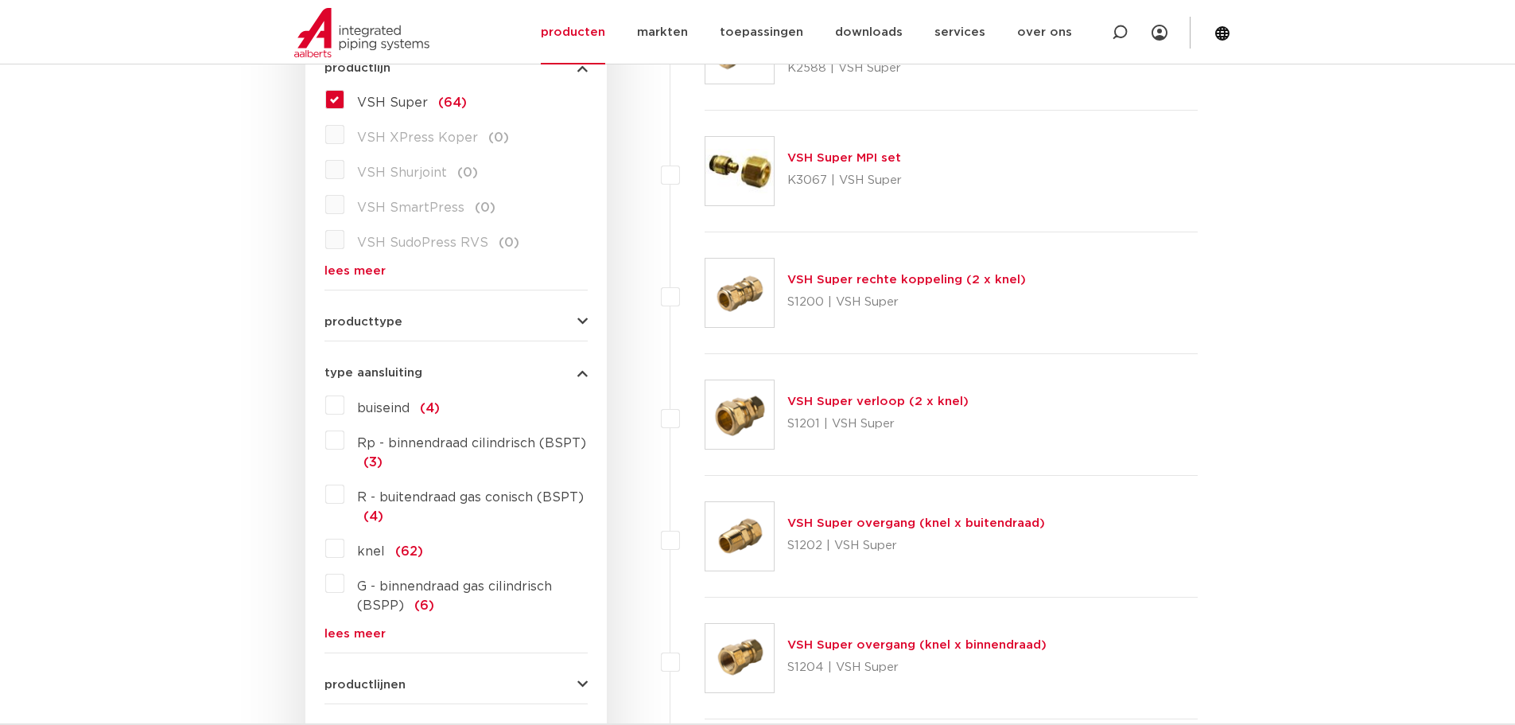
click at [375, 550] on span "knel" at bounding box center [371, 551] width 28 height 13
click at [0, 0] on input "knel (62)" at bounding box center [0, 0] width 0 height 0
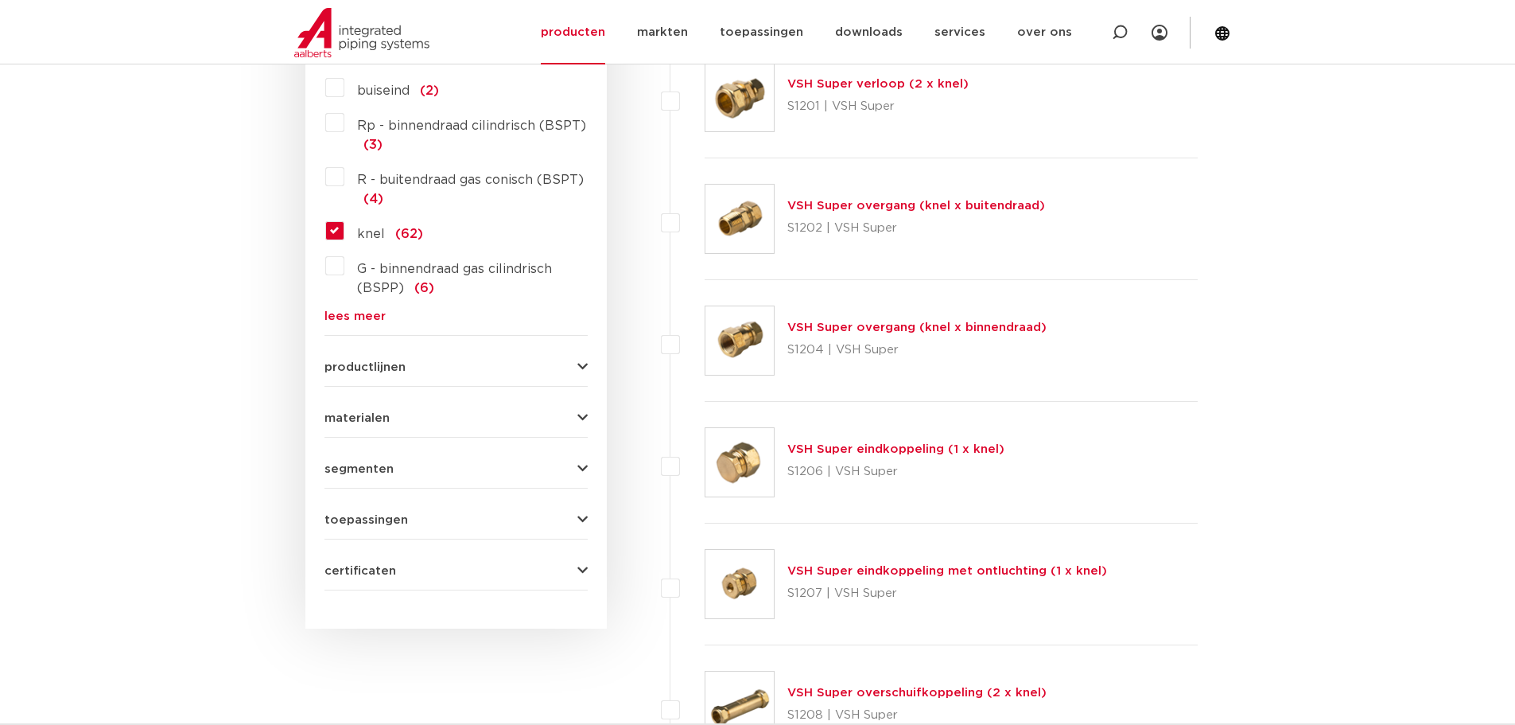
scroll to position [795, 0]
click at [483, 360] on button "productlijnen" at bounding box center [456, 366] width 263 height 12
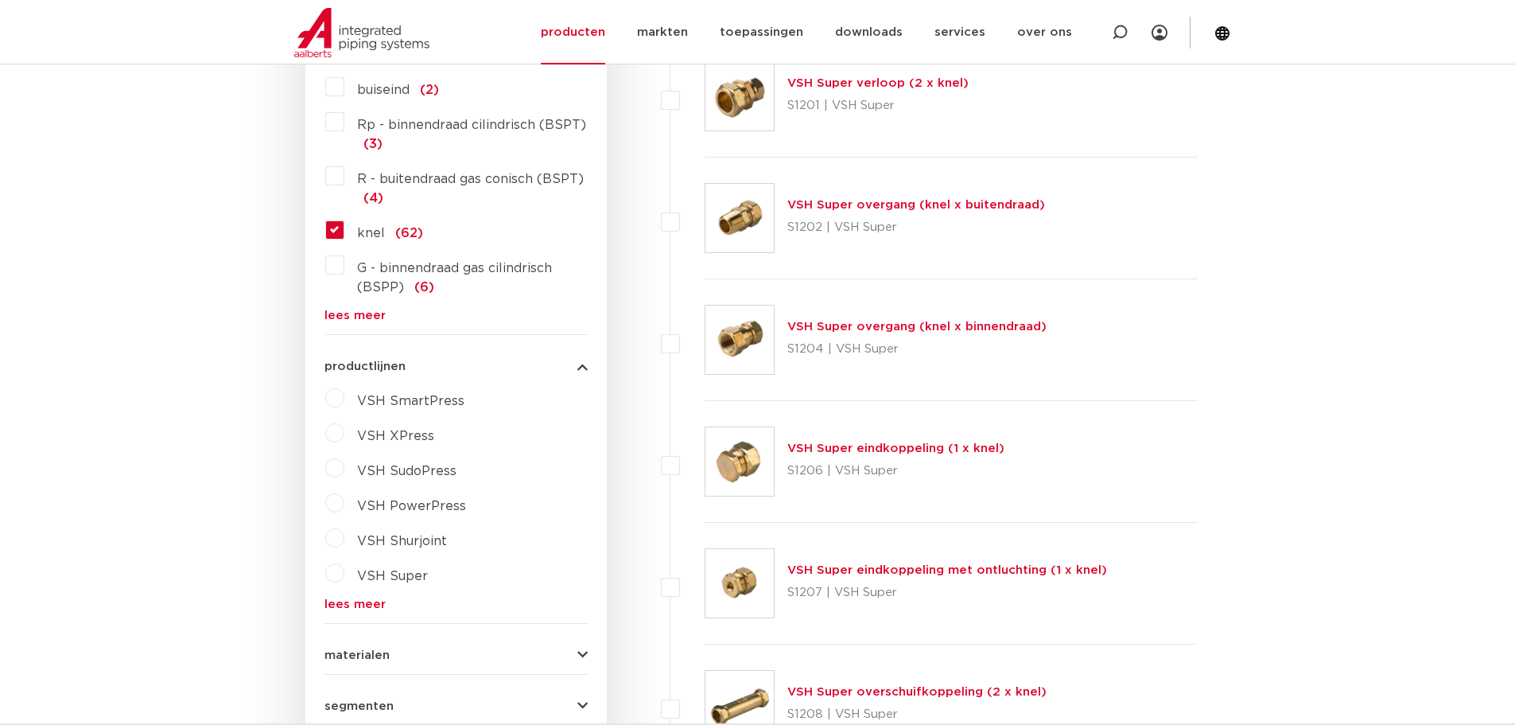
click at [360, 610] on link "lees meer" at bounding box center [456, 604] width 263 height 12
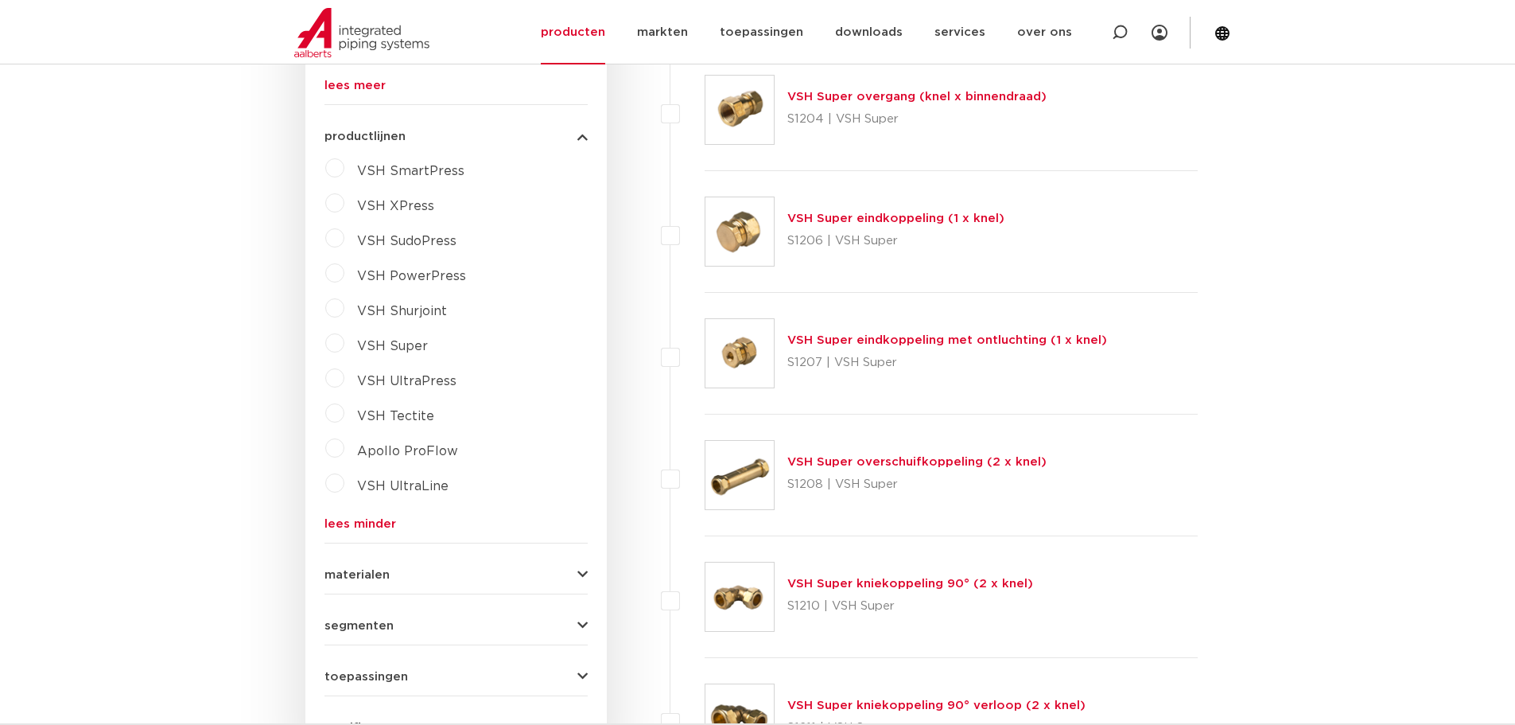
scroll to position [1034, 0]
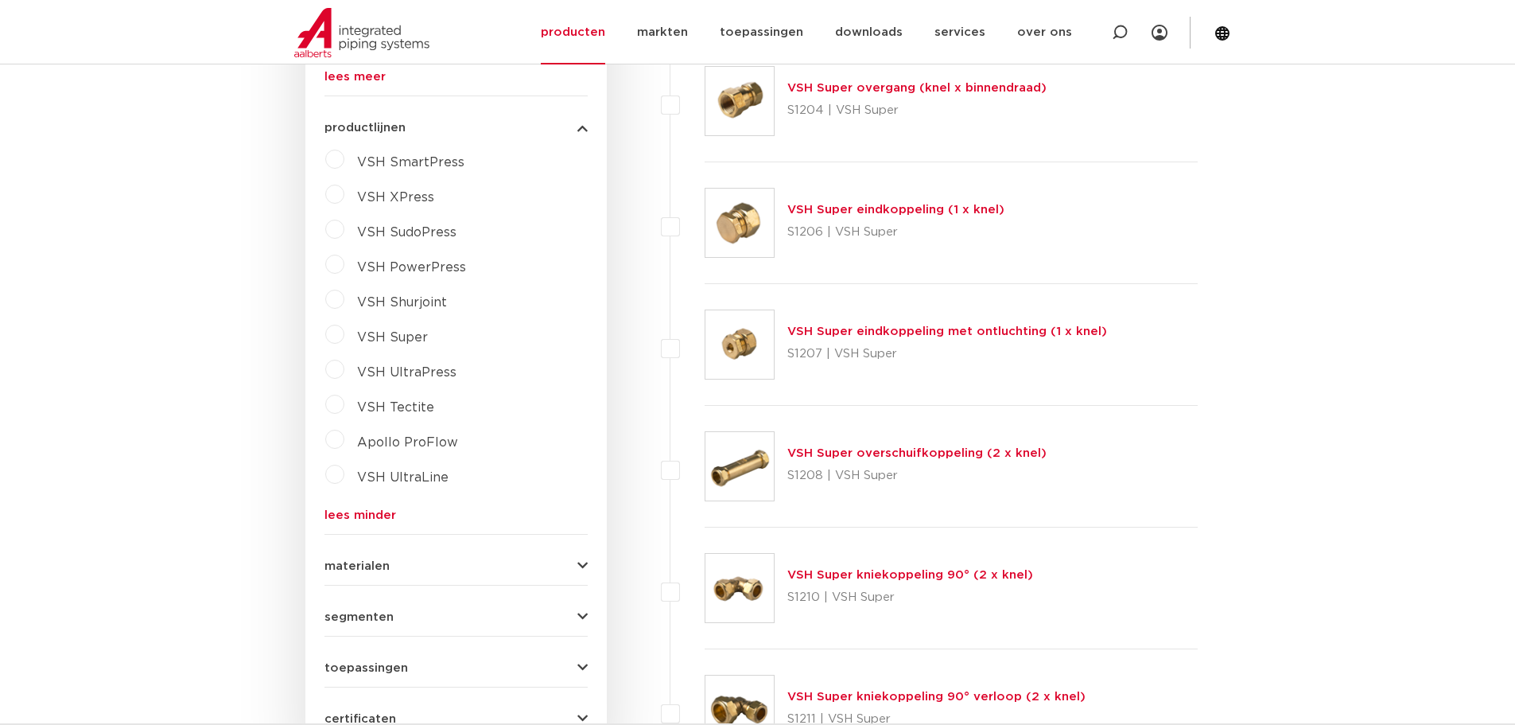
click at [407, 333] on span "VSH Super" at bounding box center [392, 337] width 71 height 13
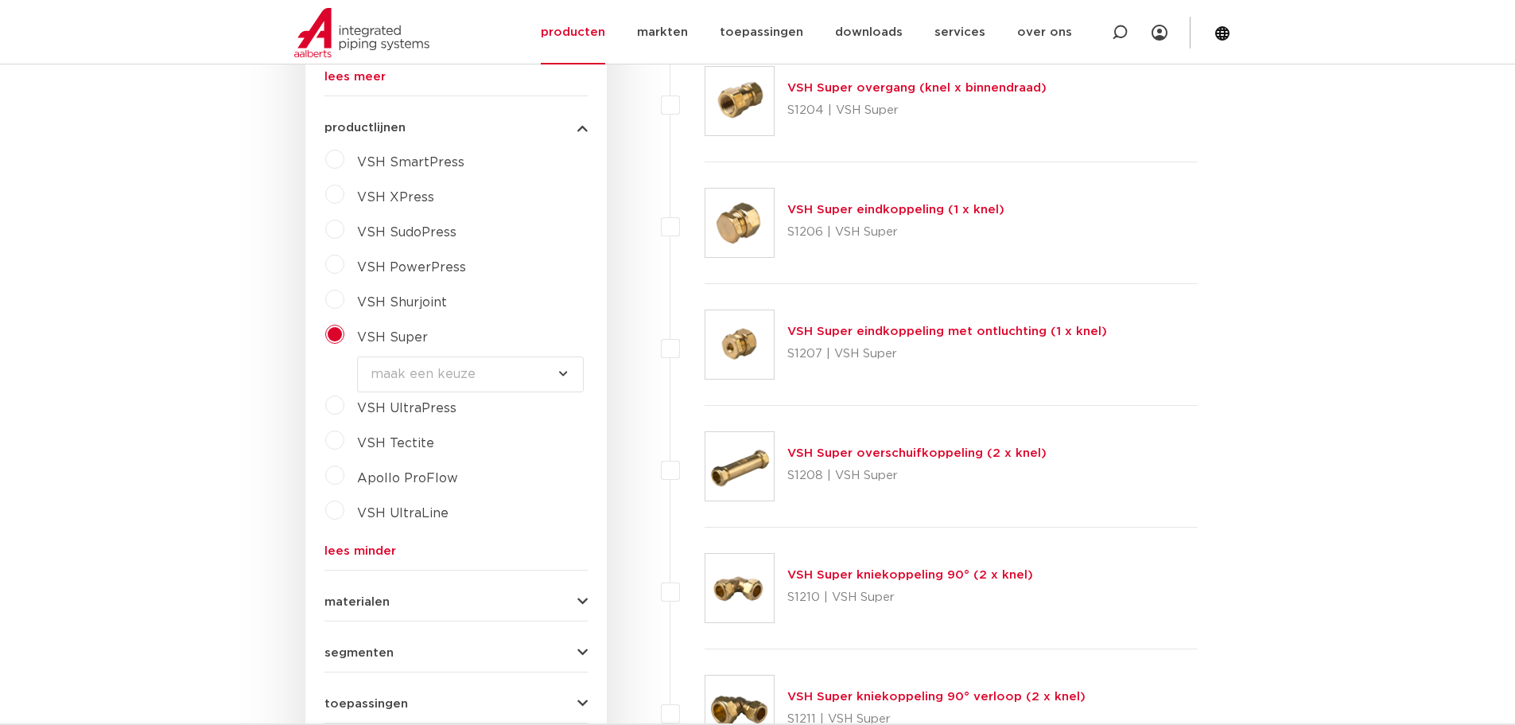
click at [517, 365] on select "maak een keuze VSH Super Knel fittingen VSH Multi Super Knel fittingen VSH Supe…" at bounding box center [470, 374] width 227 height 36
select select "7533"
click at [357, 356] on select "maak een keuze VSH Super Knel fittingen VSH Multi Super Knel fittingen VSH Supe…" at bounding box center [470, 374] width 227 height 36
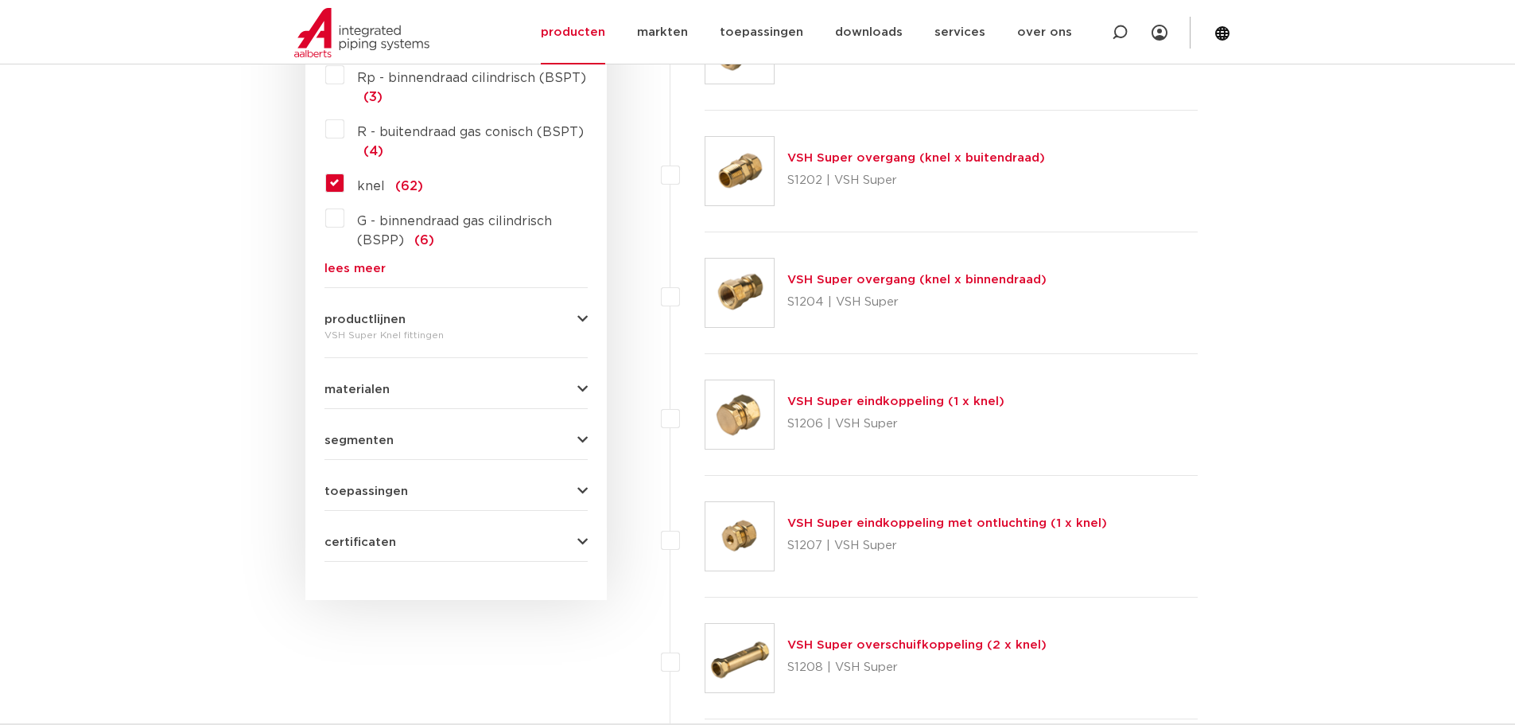
scroll to position [875, 0]
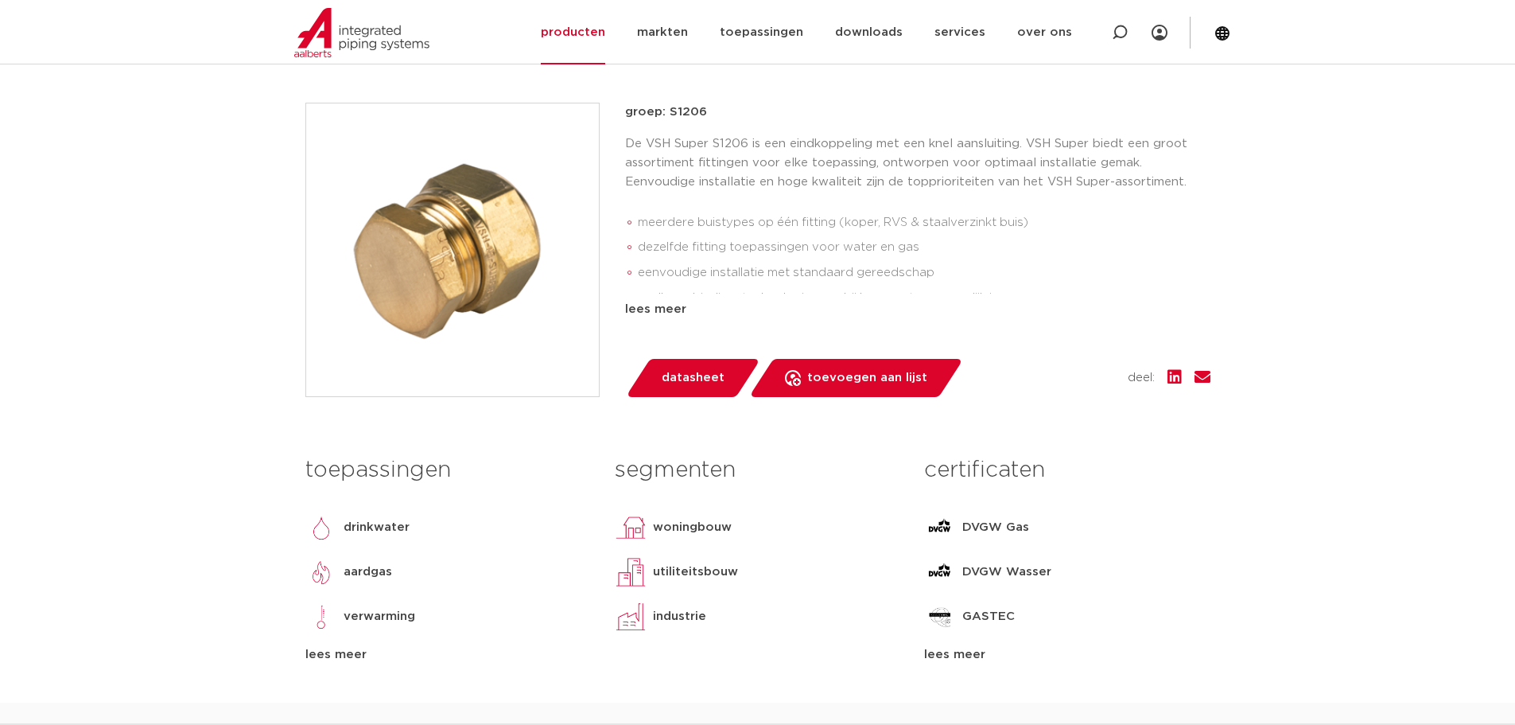
scroll to position [318, 0]
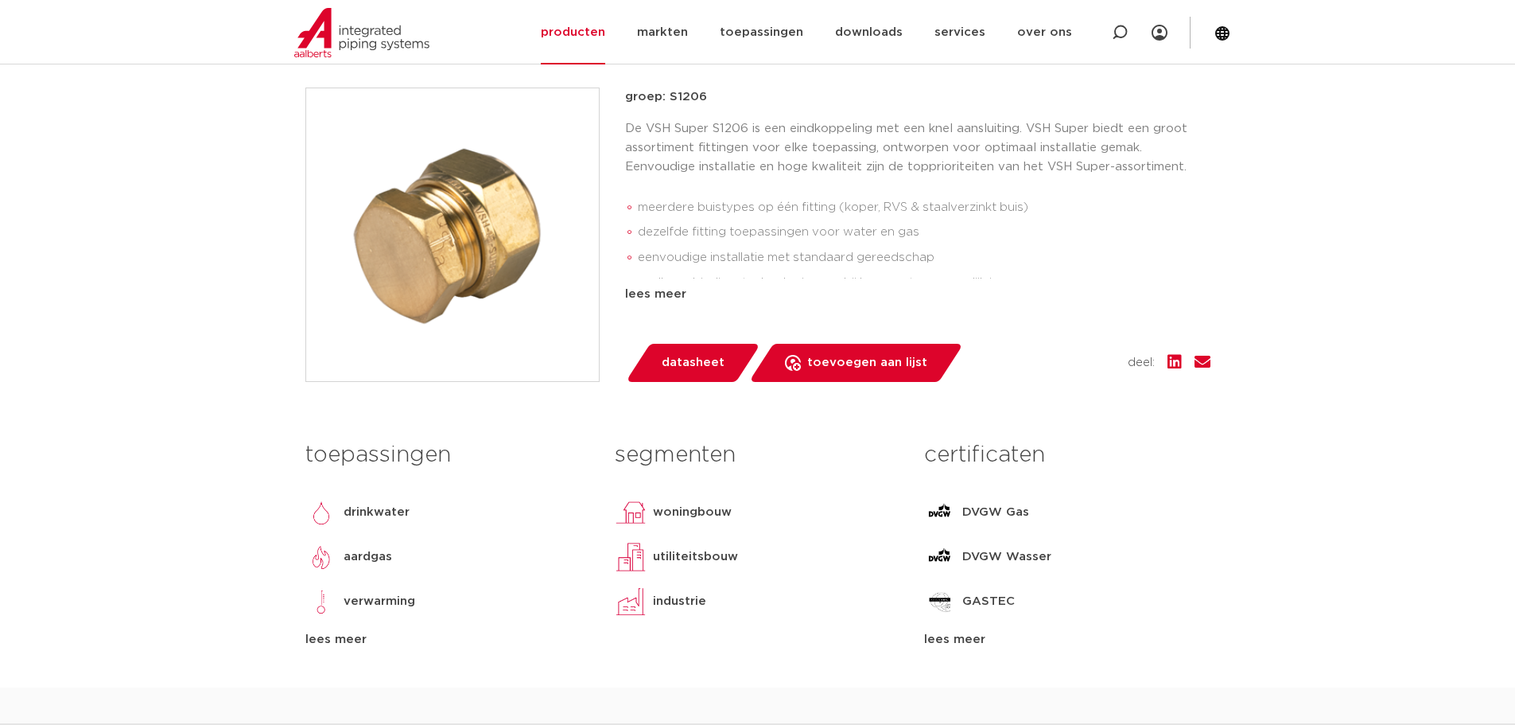
click at [686, 360] on span "datasheet" at bounding box center [693, 362] width 63 height 25
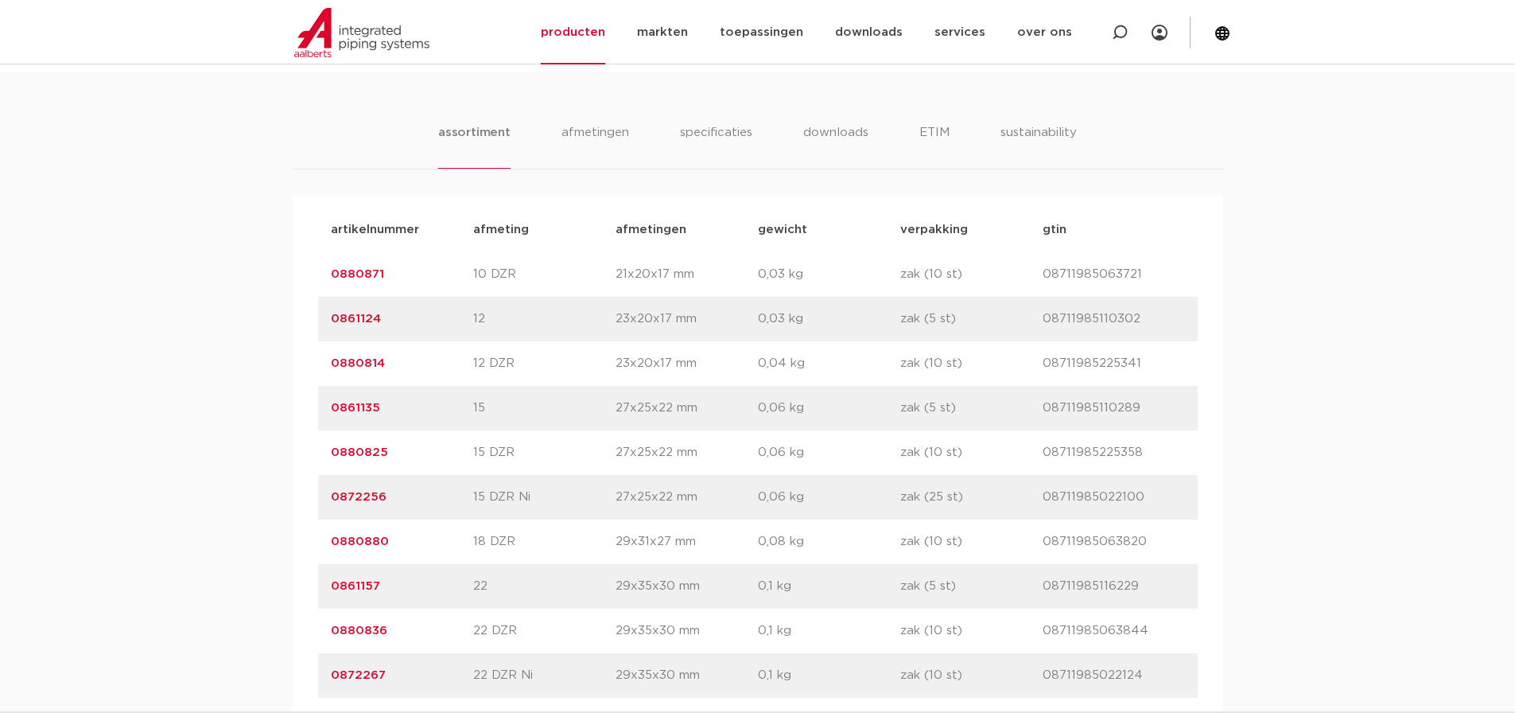
scroll to position [986, 0]
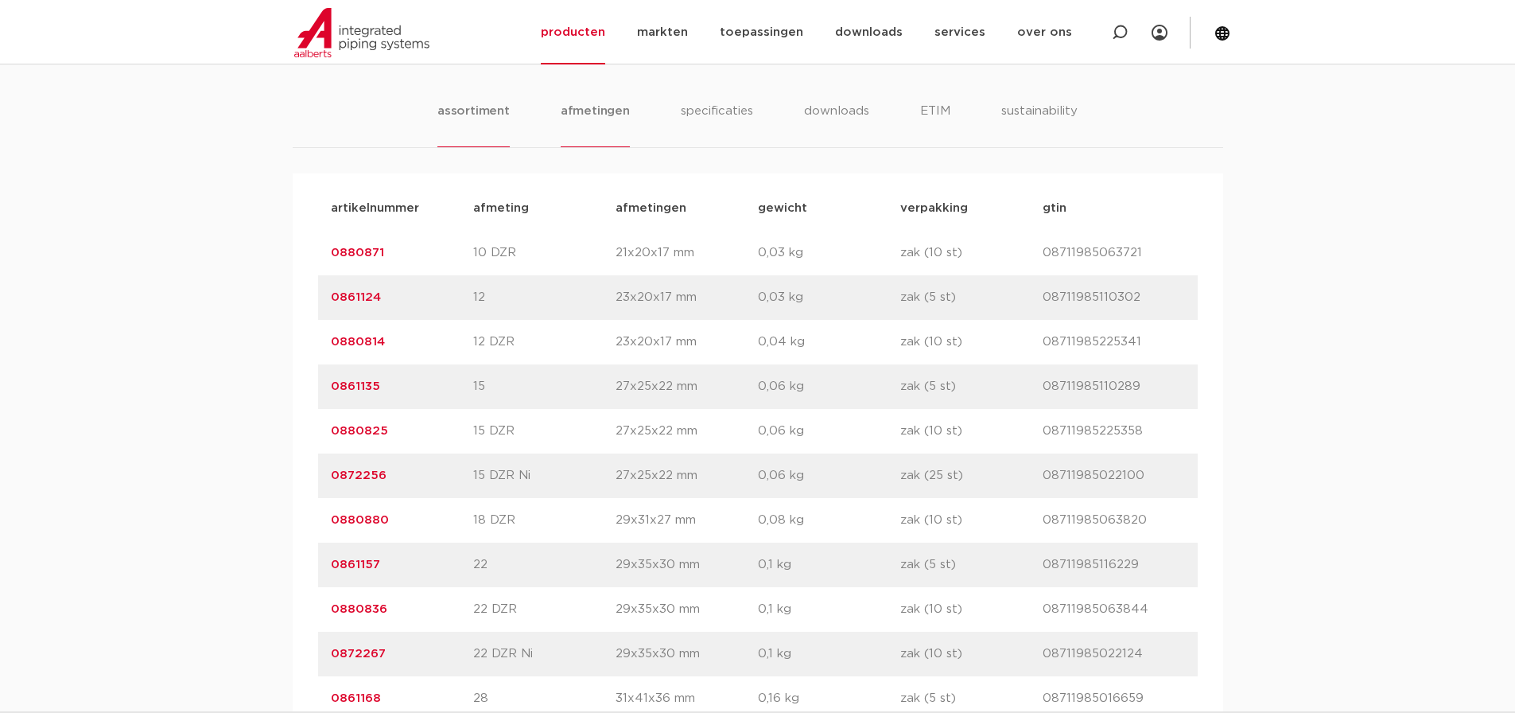
click at [601, 107] on li "afmetingen" at bounding box center [595, 124] width 69 height 45
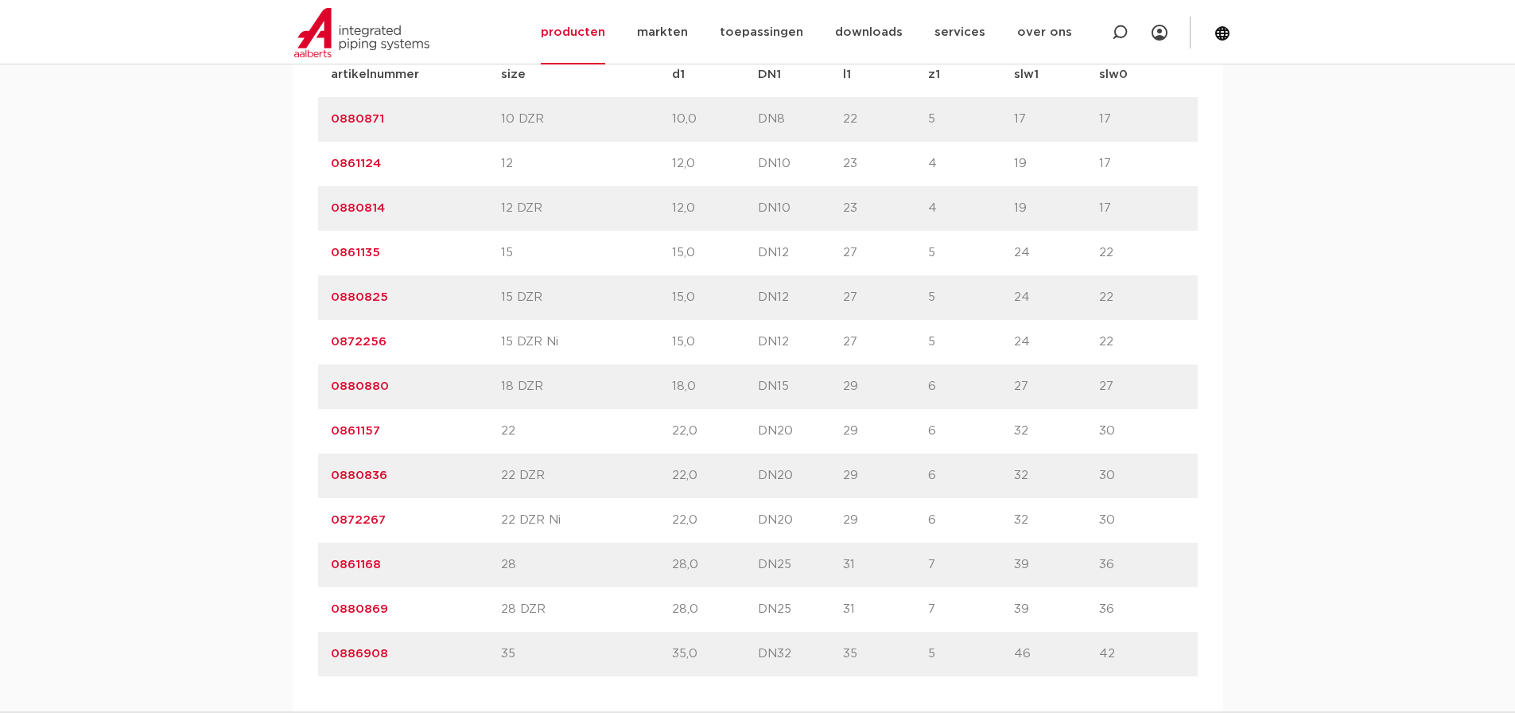
scroll to position [1145, 0]
